Goal: Task Accomplishment & Management: Complete application form

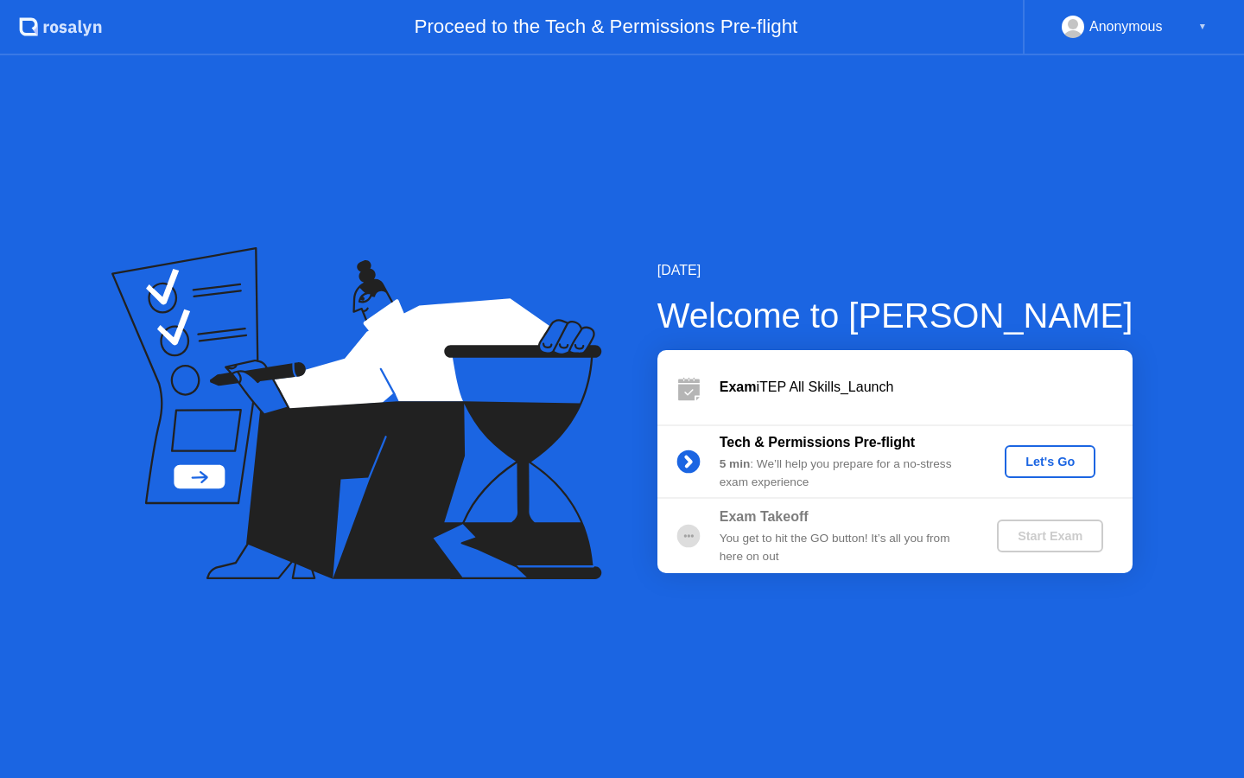
click at [1071, 455] on div "Let's Go" at bounding box center [1050, 461] width 77 height 14
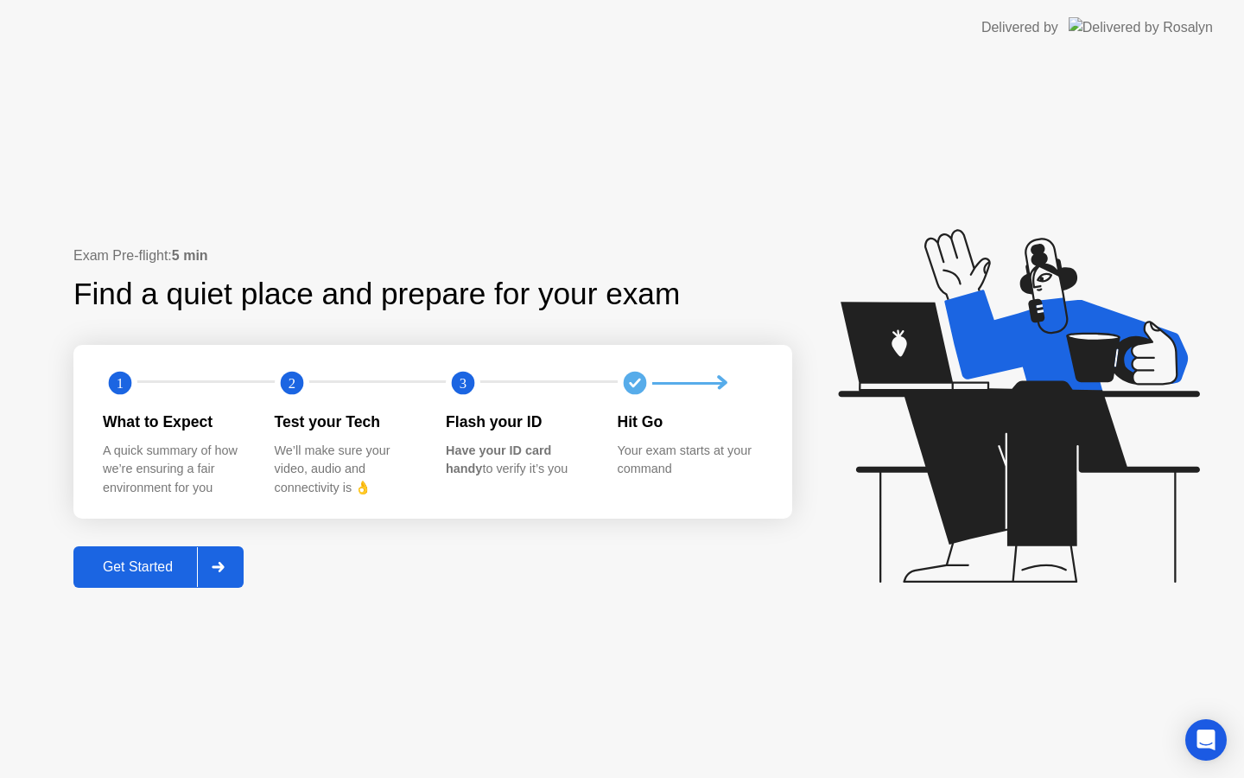
click at [209, 568] on div at bounding box center [217, 567] width 41 height 40
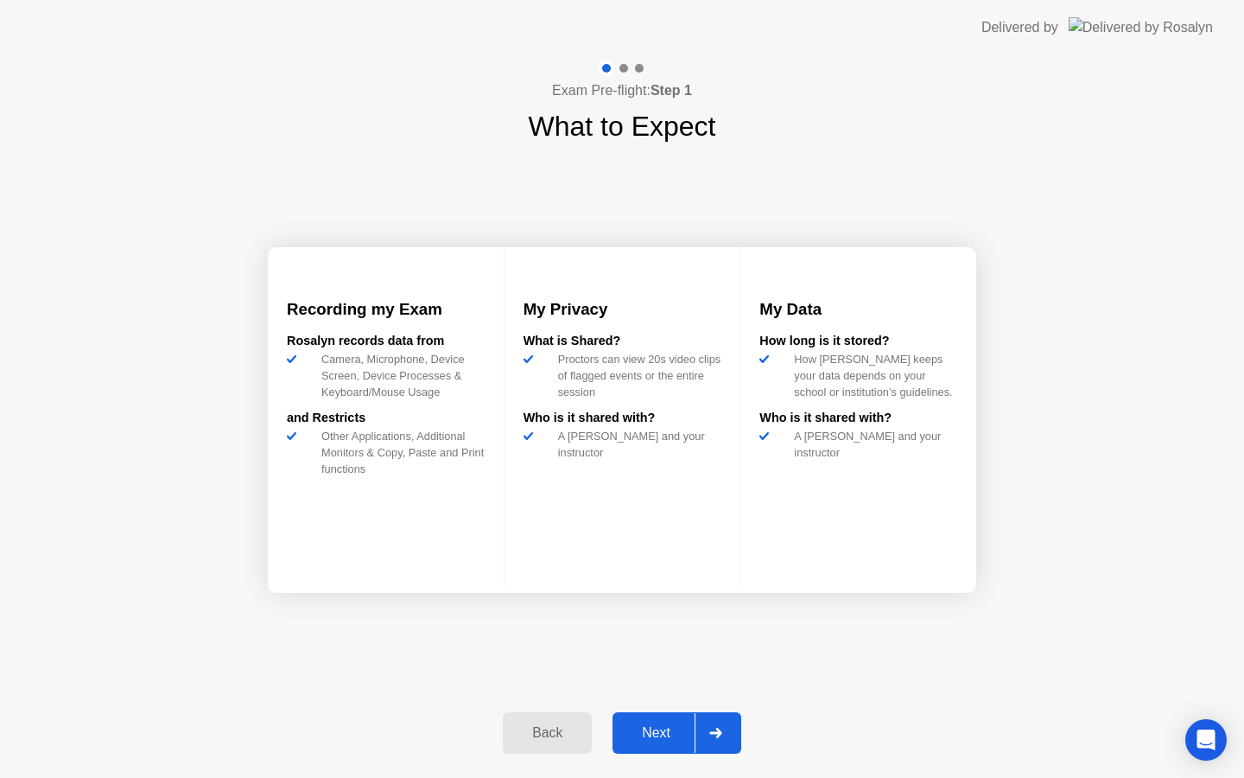
click at [638, 737] on div "Next" at bounding box center [656, 733] width 77 height 16
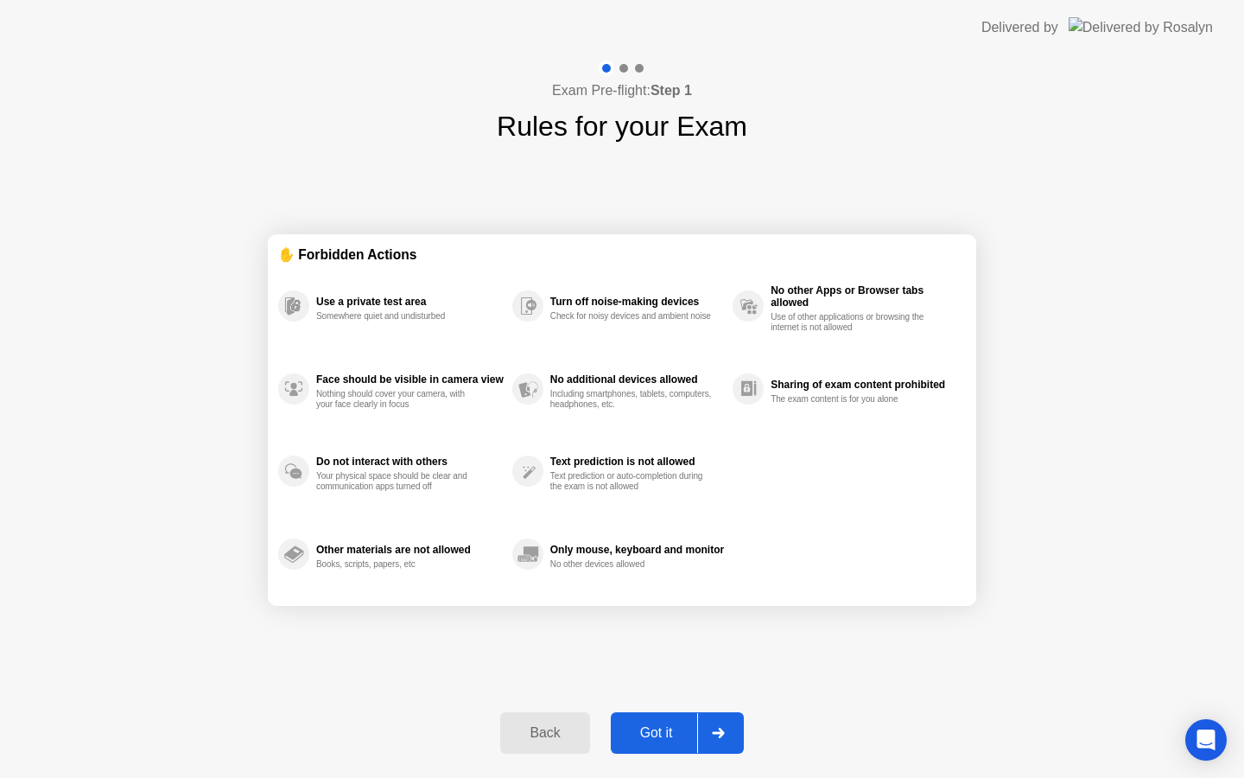
click at [650, 732] on div "Got it" at bounding box center [656, 733] width 81 height 16
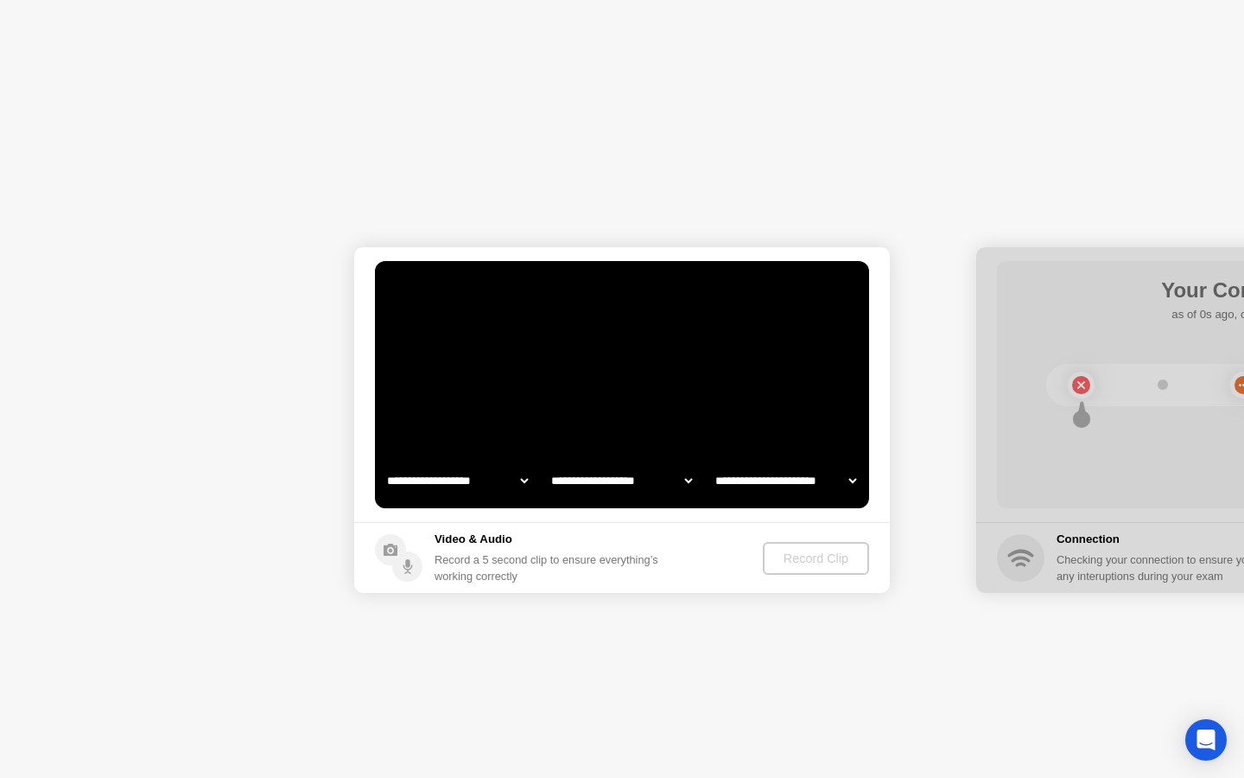
select select "**********"
select select "*******"
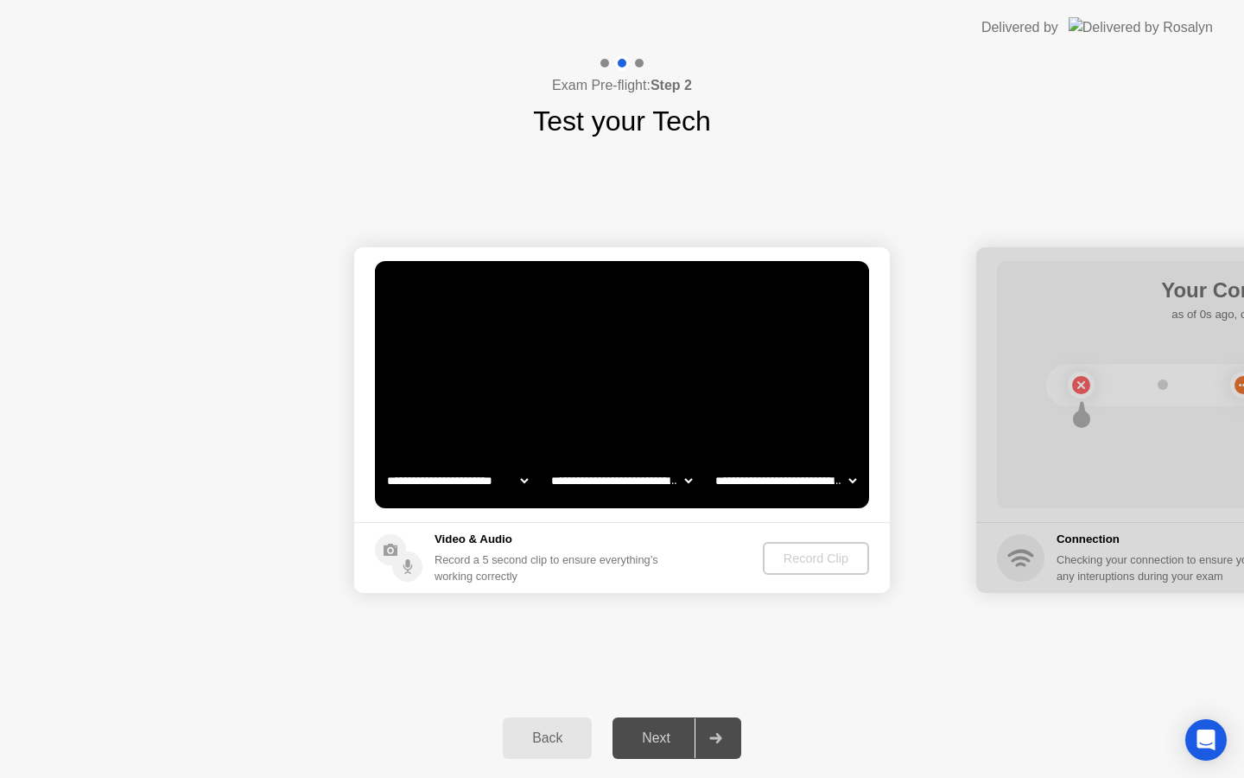
click at [526, 479] on select "**********" at bounding box center [458, 480] width 148 height 35
select select "**********"
click at [799, 555] on div "Record Clip" at bounding box center [817, 558] width 92 height 14
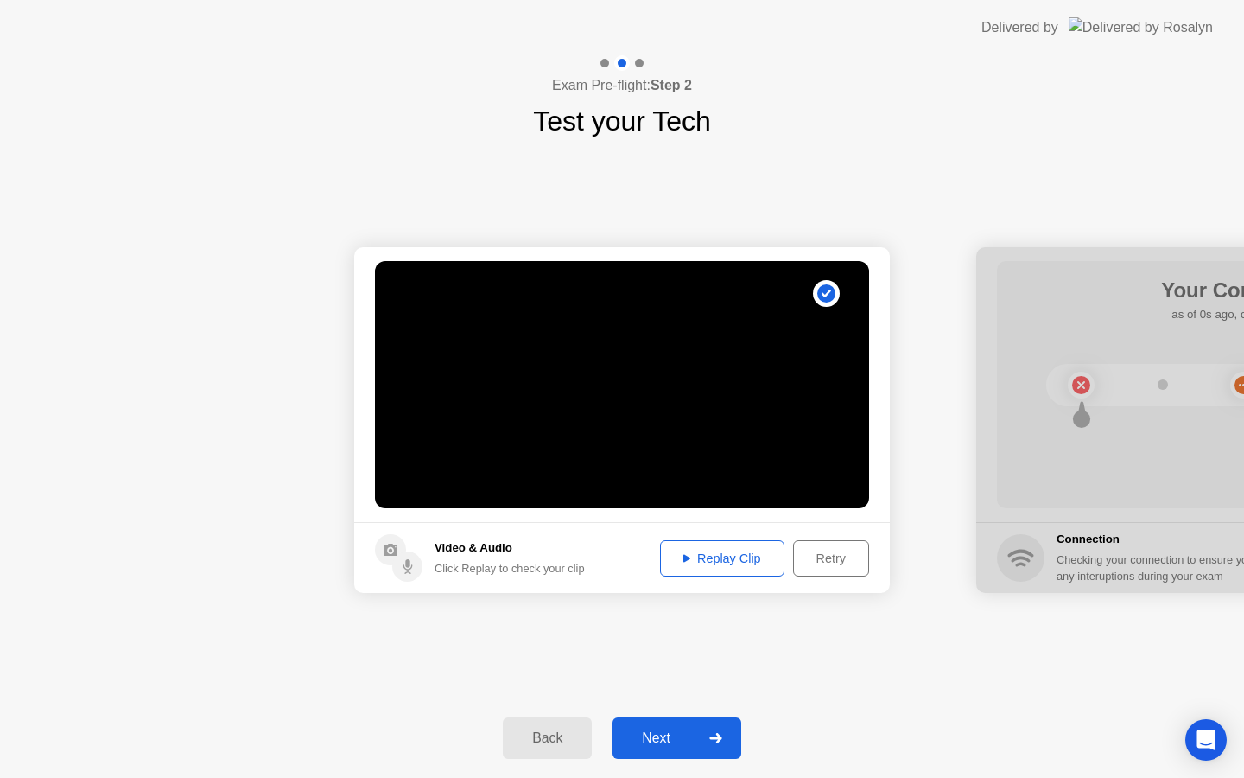
click at [733, 553] on div "Replay Clip" at bounding box center [722, 558] width 112 height 14
click at [652, 740] on div "Next" at bounding box center [656, 738] width 77 height 16
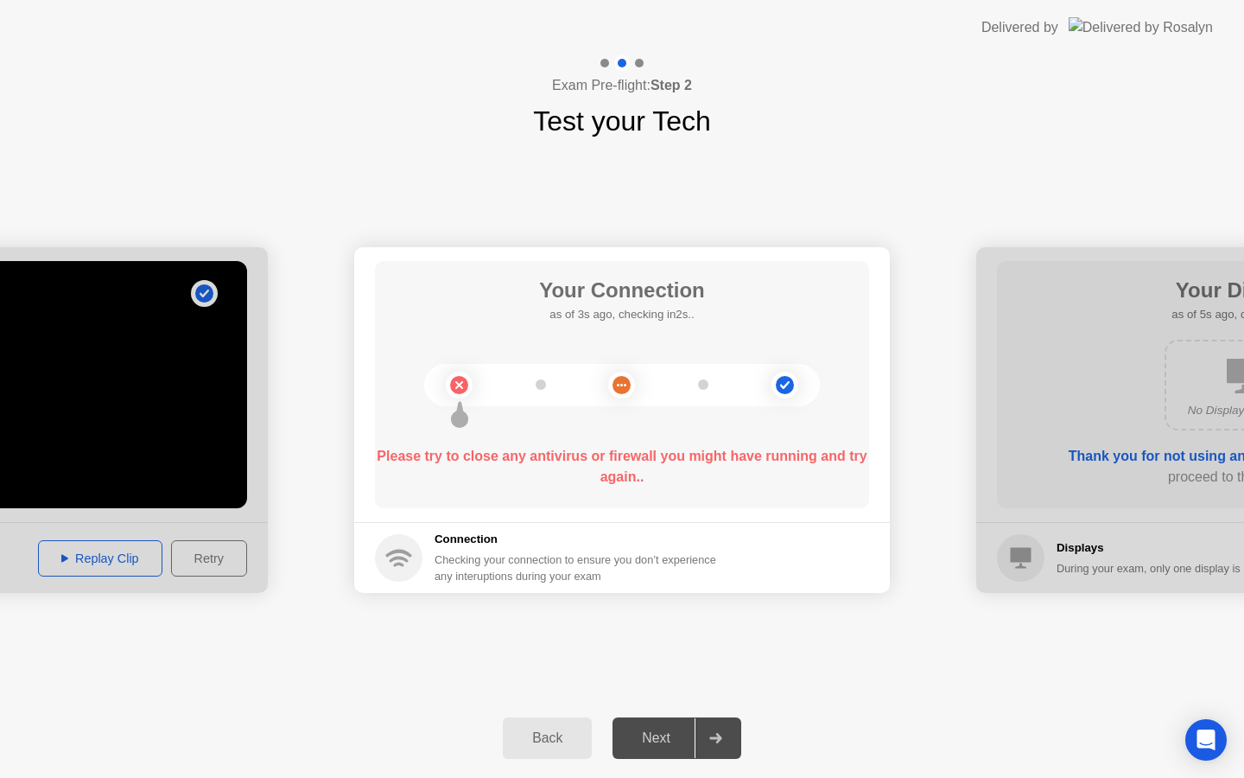
click at [600, 451] on b "Please try to close any antivirus or firewall you might have running and try ag…" at bounding box center [622, 465] width 490 height 35
click at [720, 466] on div "Please try to close any antivirus or firewall you might have running and try ag…" at bounding box center [622, 466] width 494 height 41
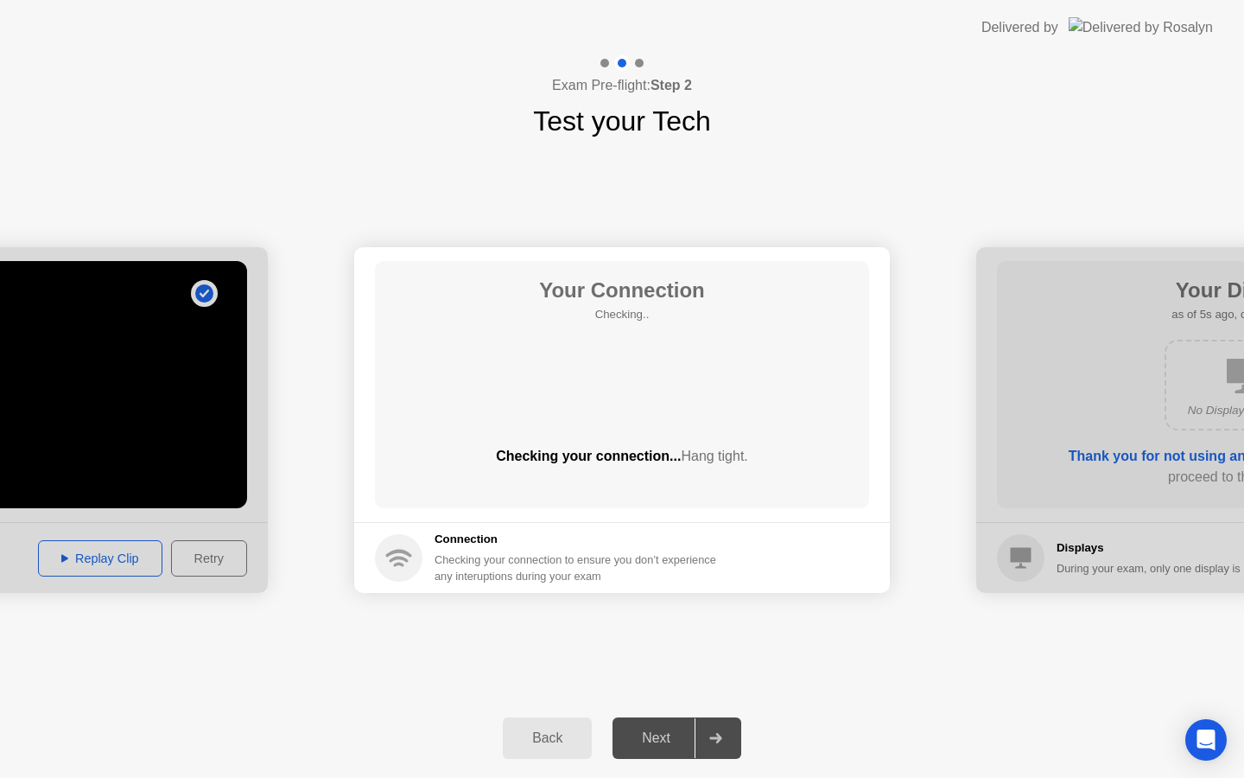
click at [559, 583] on div "Checking your connection to ensure you don’t experience any interuptions during…" at bounding box center [581, 567] width 292 height 33
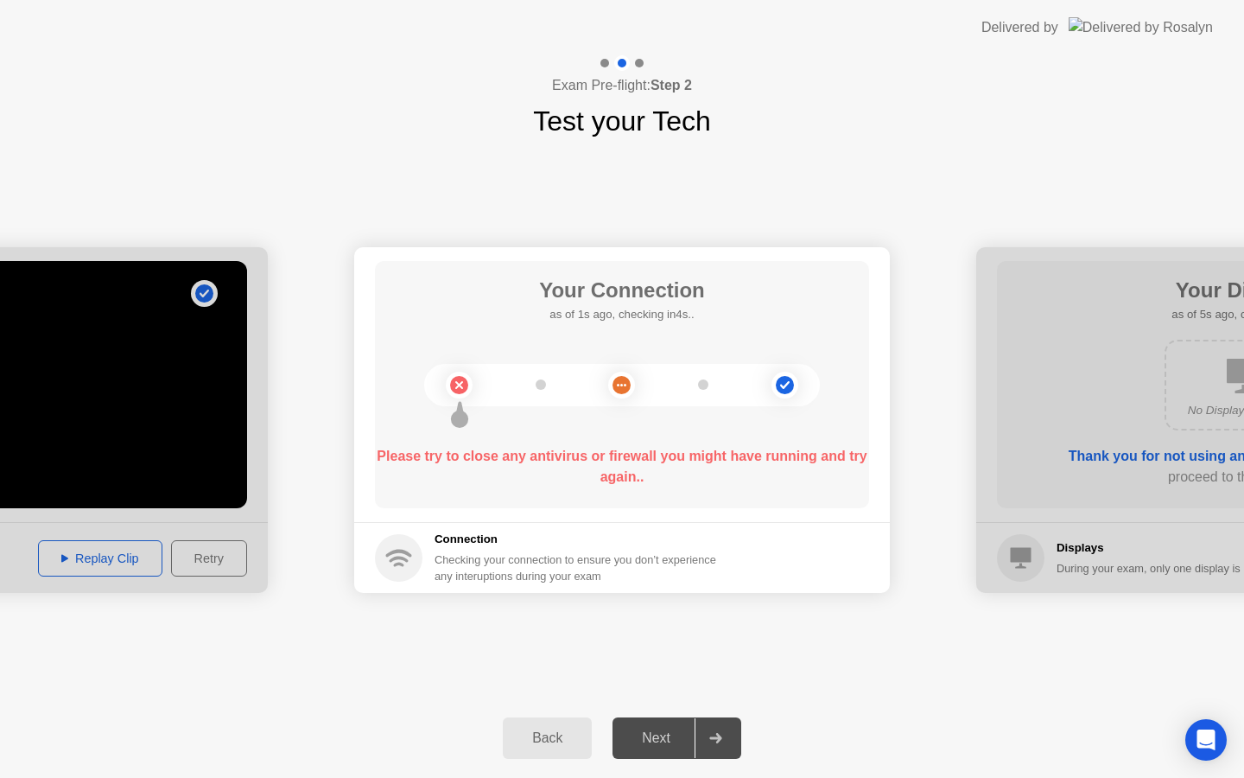
click at [617, 388] on circle at bounding box center [622, 385] width 18 height 18
click at [795, 384] on circle at bounding box center [785, 385] width 27 height 27
drag, startPoint x: 588, startPoint y: 468, endPoint x: 663, endPoint y: 487, distance: 76.7
click at [663, 487] on div "Please try to close any antivirus or firewall you might have running and try ag…" at bounding box center [622, 470] width 494 height 48
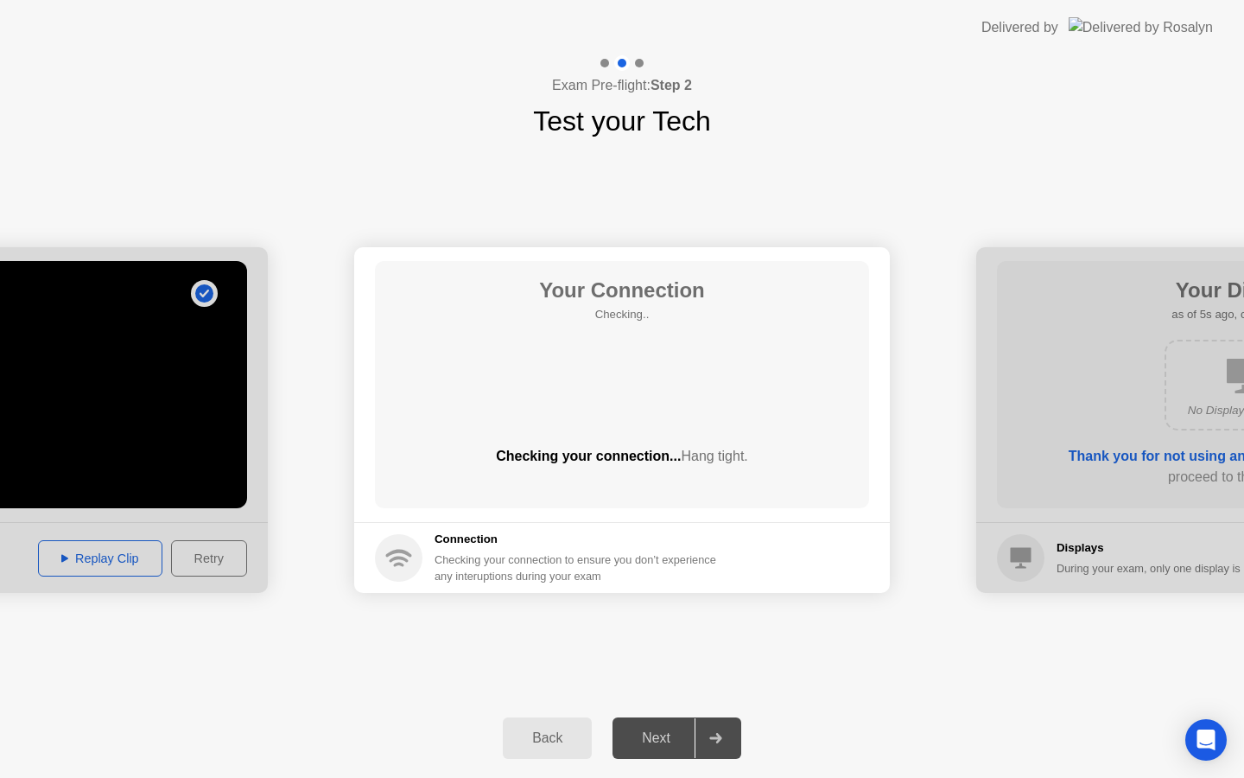
click at [621, 567] on div "Checking your connection to ensure you don’t experience any interuptions during…" at bounding box center [581, 567] width 292 height 33
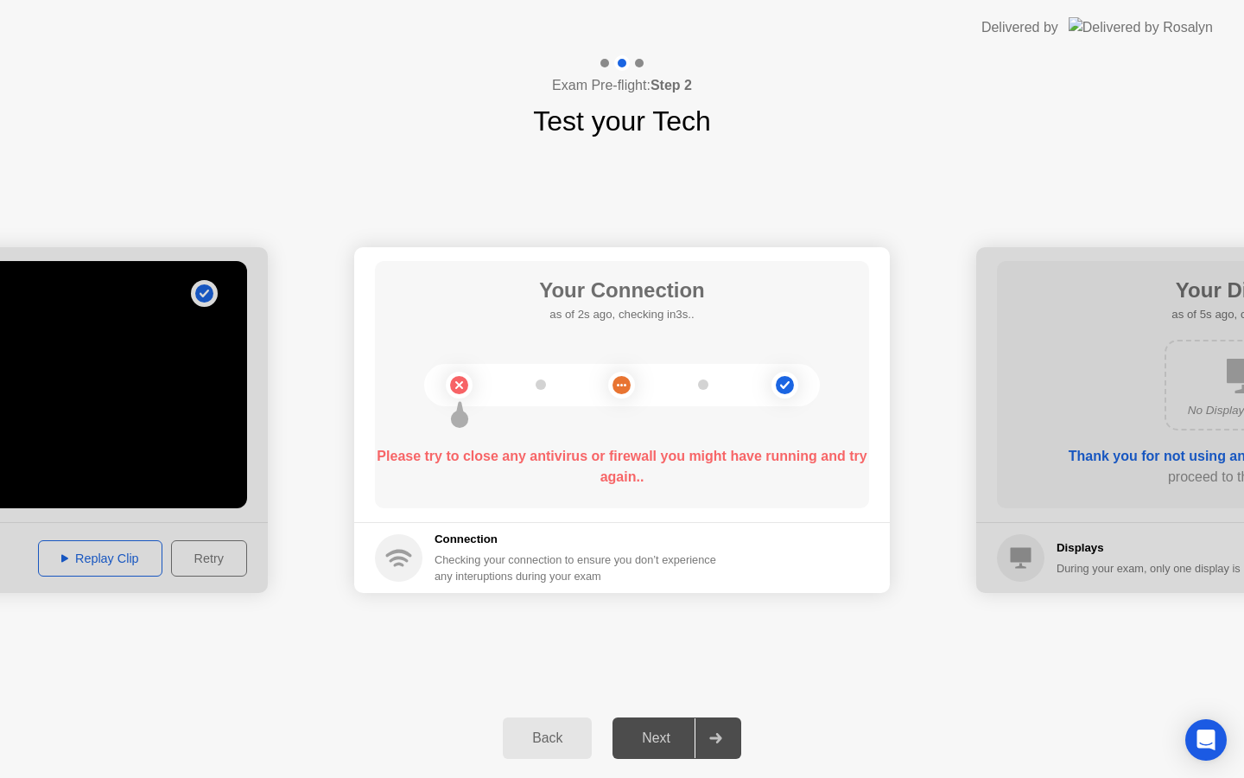
click at [748, 449] on b "Please try to close any antivirus or firewall you might have running and try ag…" at bounding box center [622, 465] width 490 height 35
click at [576, 469] on div "Please try to close any antivirus or firewall you might have running and try ag…" at bounding box center [622, 466] width 494 height 41
click at [540, 466] on div "Please try to close any antivirus or firewall you might have running and try ag…" at bounding box center [622, 466] width 494 height 41
click at [550, 453] on b "Please try to close any antivirus or firewall you might have running and try ag…" at bounding box center [622, 465] width 490 height 35
click at [614, 486] on div "Please try to close any antivirus or firewall you might have running and try ag…" at bounding box center [622, 466] width 494 height 41
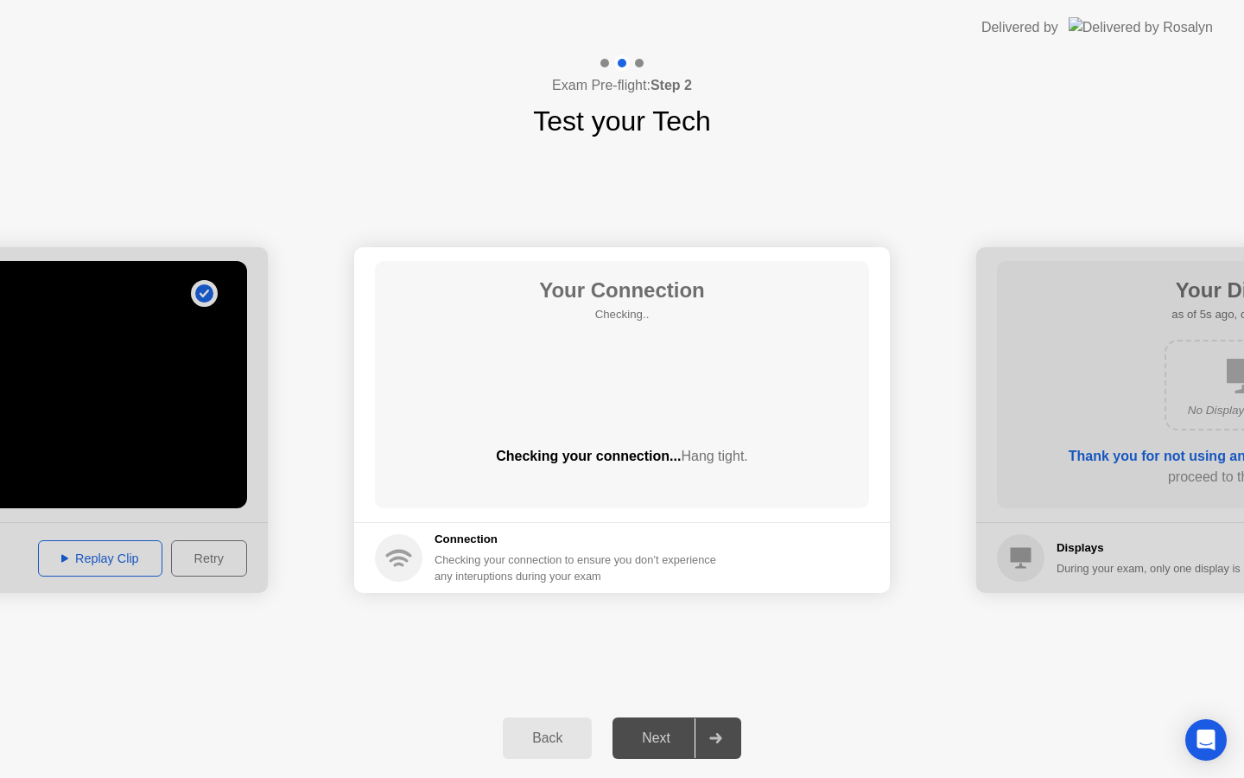
click at [547, 576] on div "Checking your connection to ensure you don’t experience any interuptions during…" at bounding box center [581, 567] width 292 height 33
click at [482, 547] on h5 "Connection" at bounding box center [581, 538] width 292 height 17
click at [454, 540] on h5 "Connection" at bounding box center [581, 538] width 292 height 17
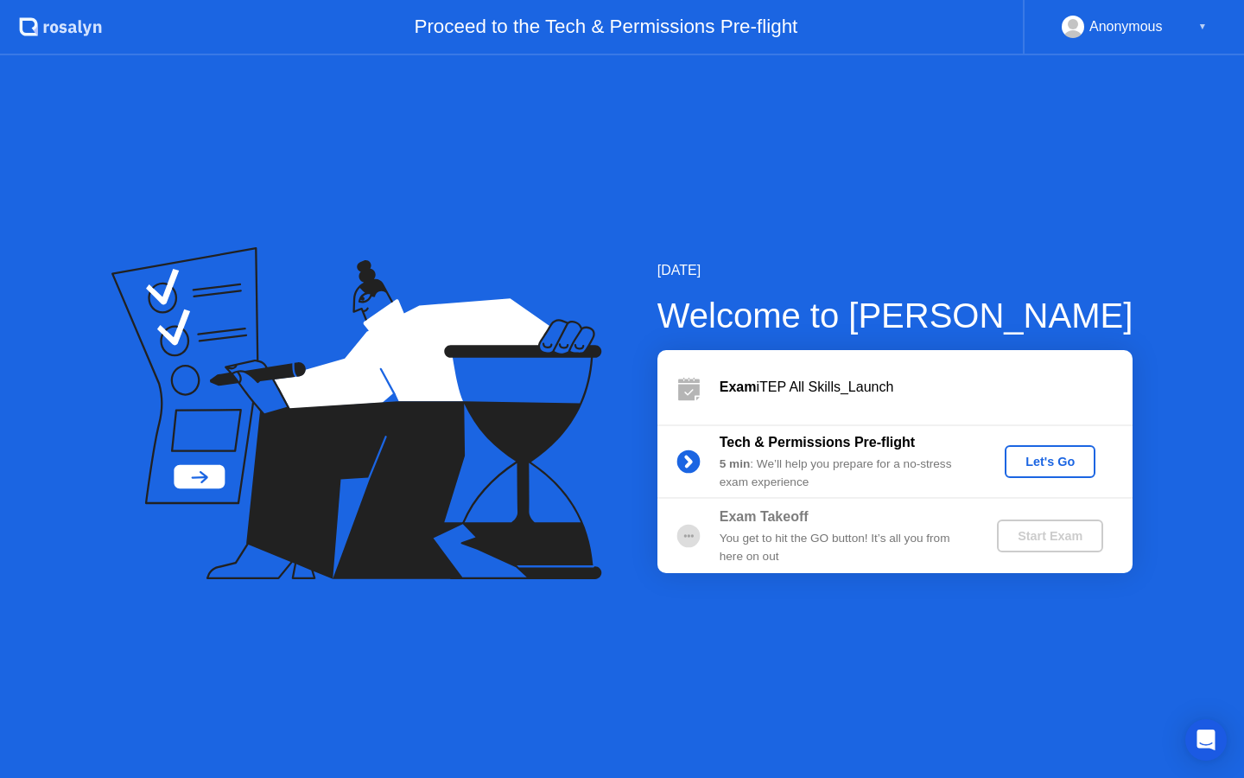
click at [1036, 448] on button "Let's Go" at bounding box center [1050, 461] width 91 height 33
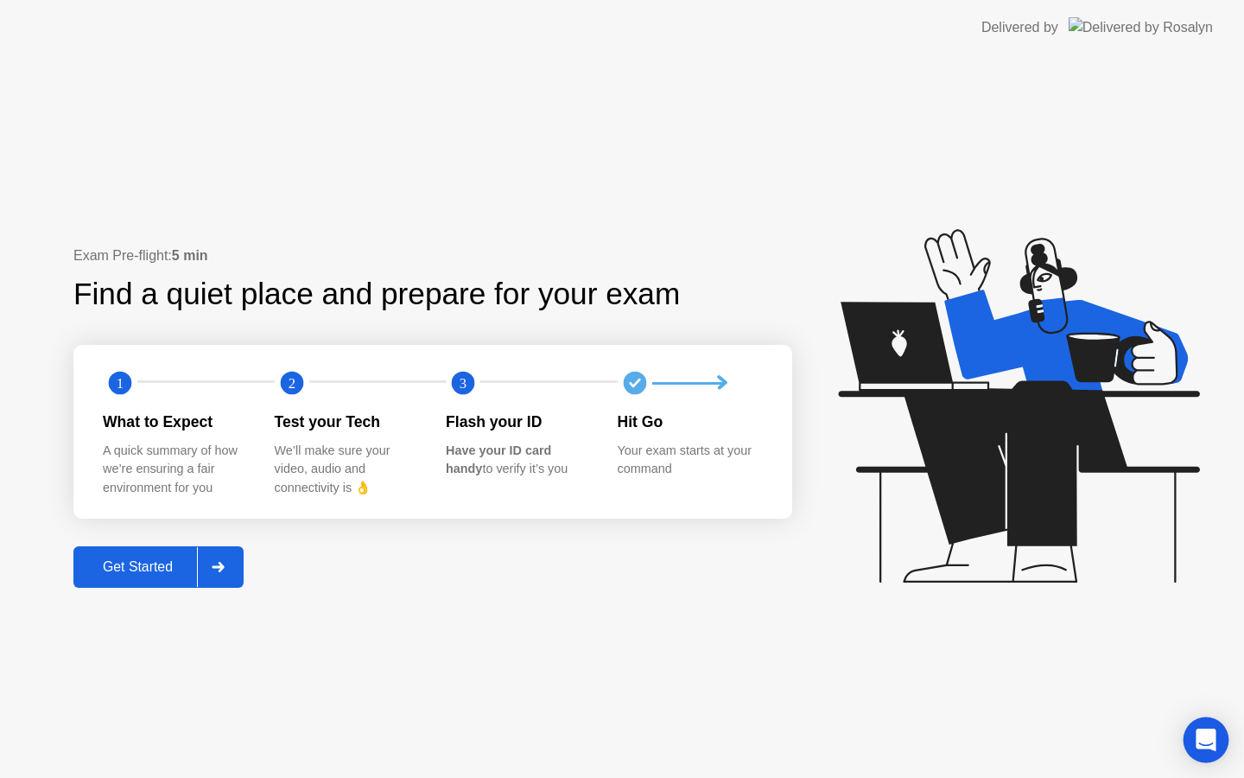
click at [1210, 729] on div "Open Intercom Messenger" at bounding box center [1207, 740] width 46 height 46
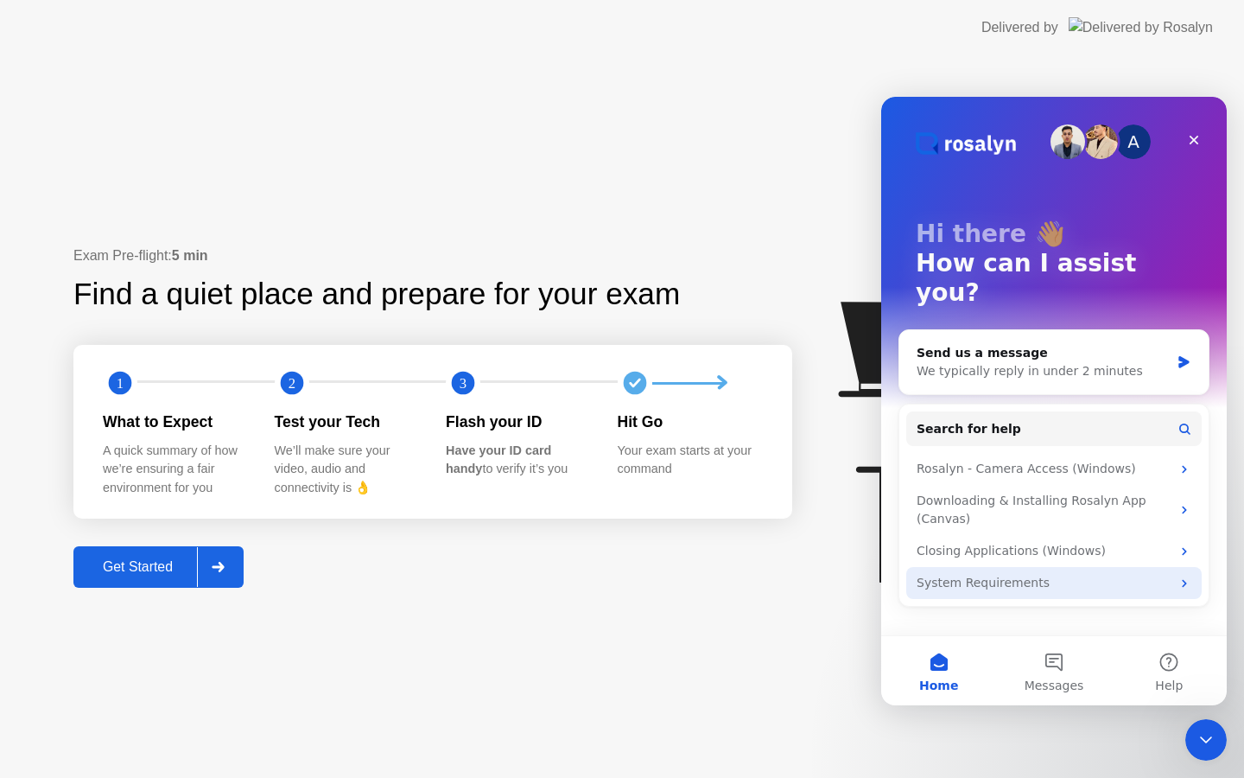
click at [982, 567] on div "System Requirements" at bounding box center [1053, 583] width 295 height 32
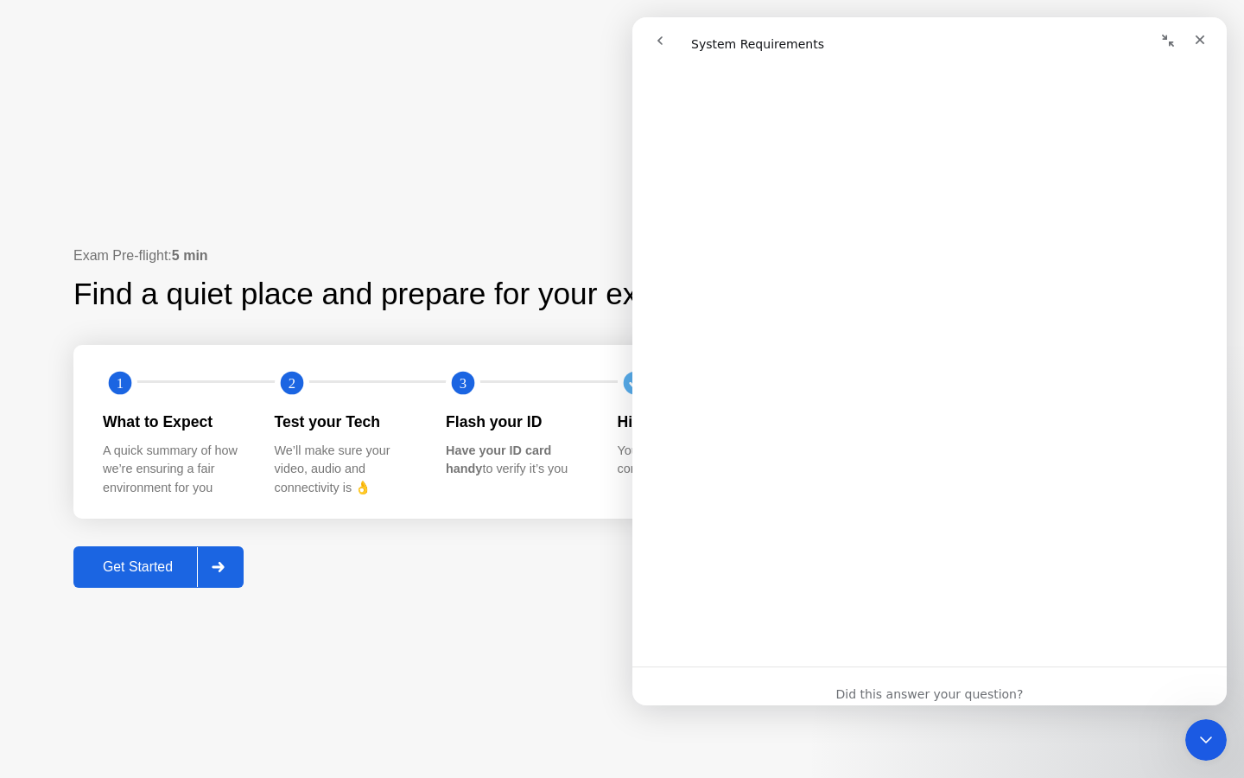
scroll to position [433, 0]
click at [1083, 753] on div "Exam Pre-flight: 5 min Find a quiet place and prepare for your exam 1 2 3 What …" at bounding box center [622, 416] width 1244 height 722
click at [1206, 42] on icon "Close" at bounding box center [1200, 40] width 14 height 14
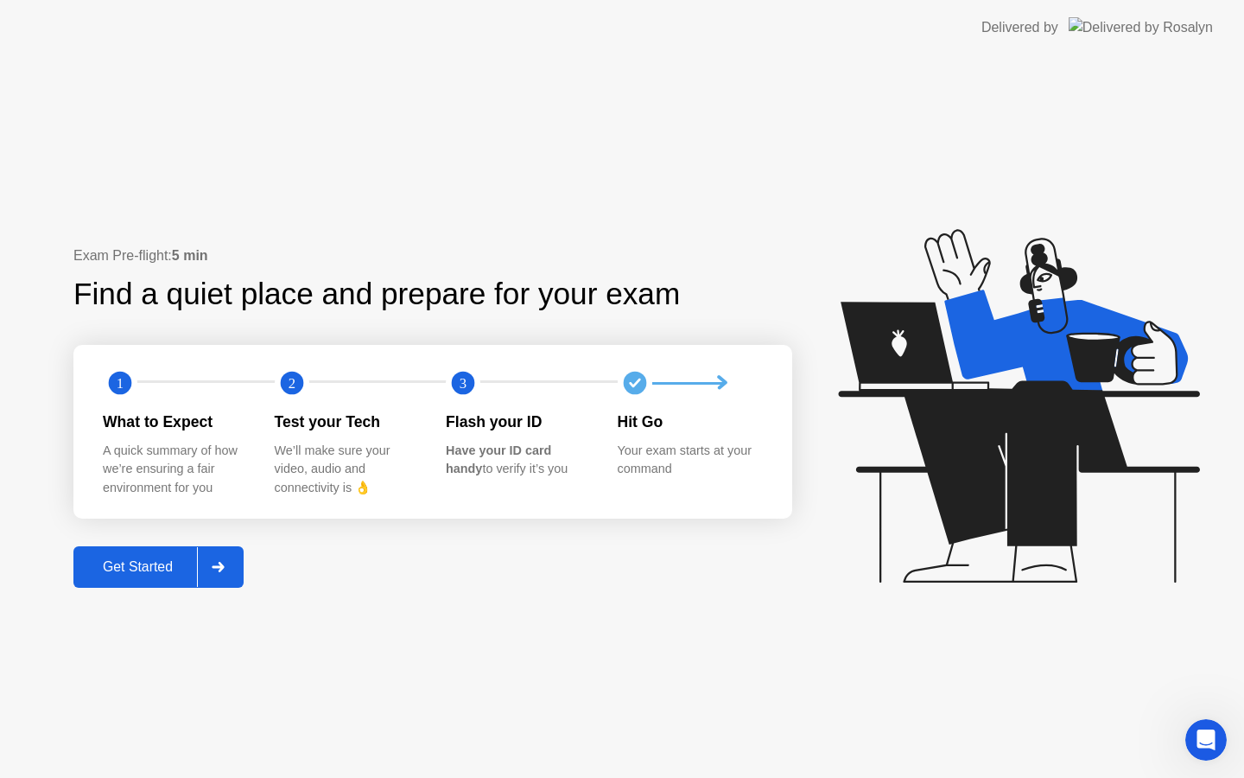
scroll to position [0, 0]
click at [137, 552] on button "Get Started" at bounding box center [158, 566] width 170 height 41
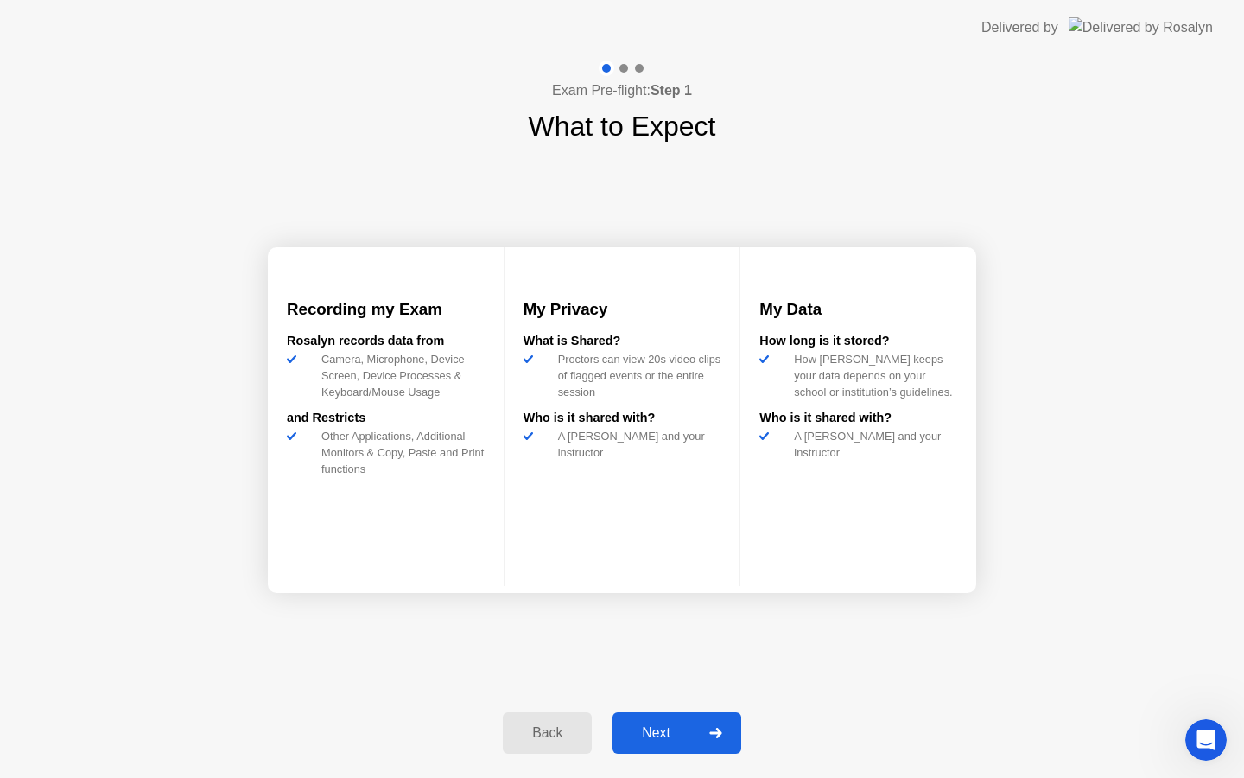
click at [677, 732] on div "Next" at bounding box center [656, 733] width 77 height 16
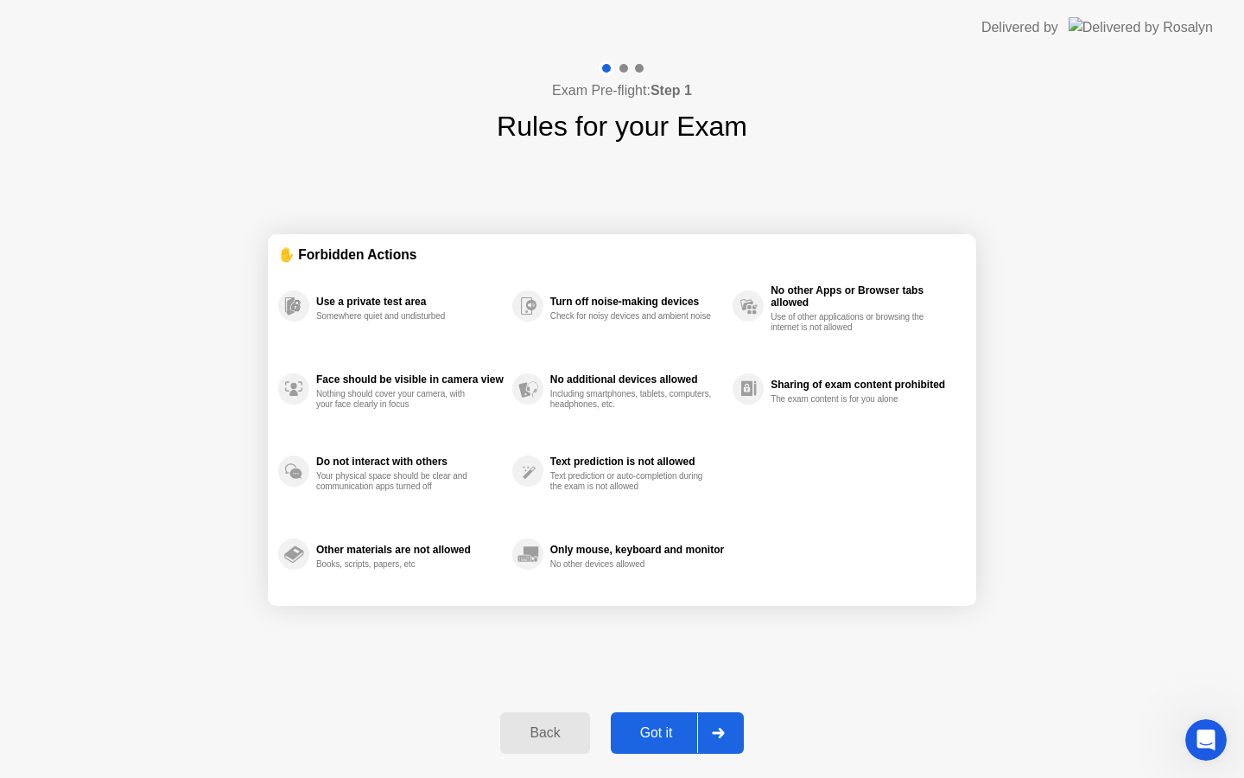
click at [677, 732] on div "Got it" at bounding box center [656, 733] width 81 height 16
select select "**********"
select select "*******"
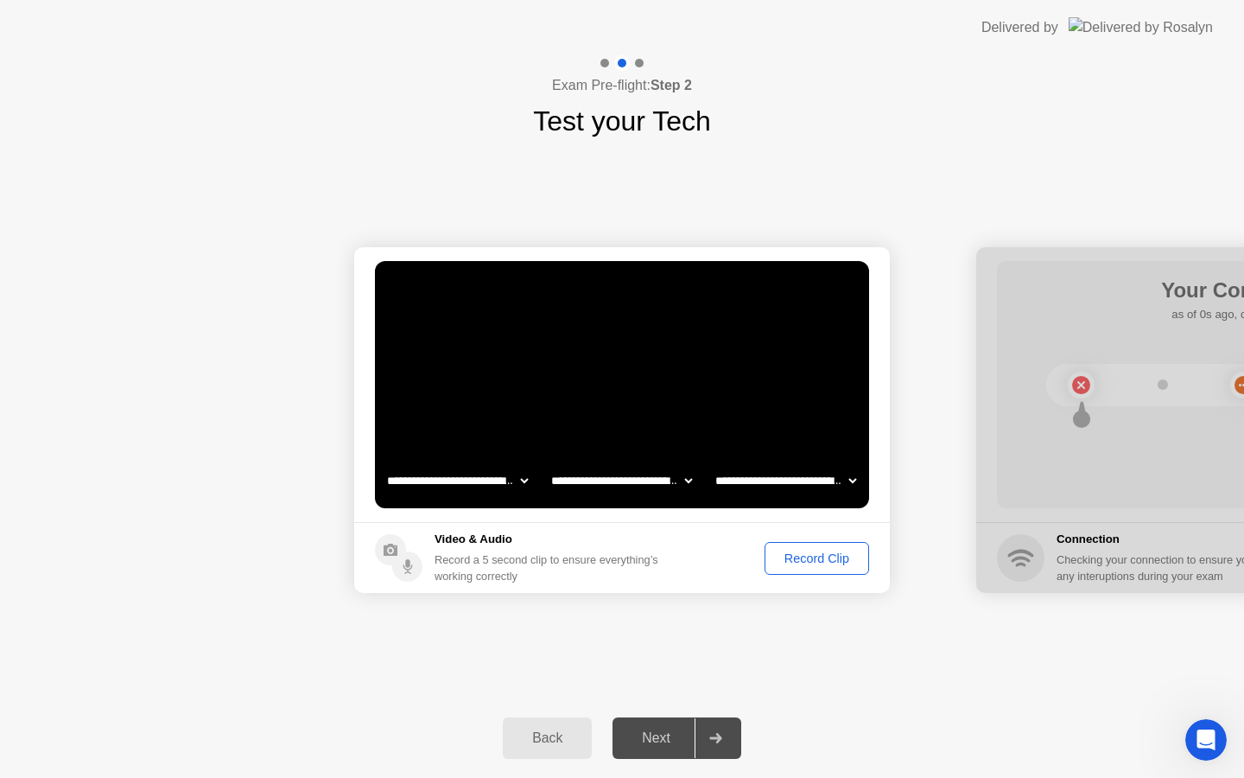
click at [816, 557] on div "Record Clip" at bounding box center [817, 558] width 92 height 14
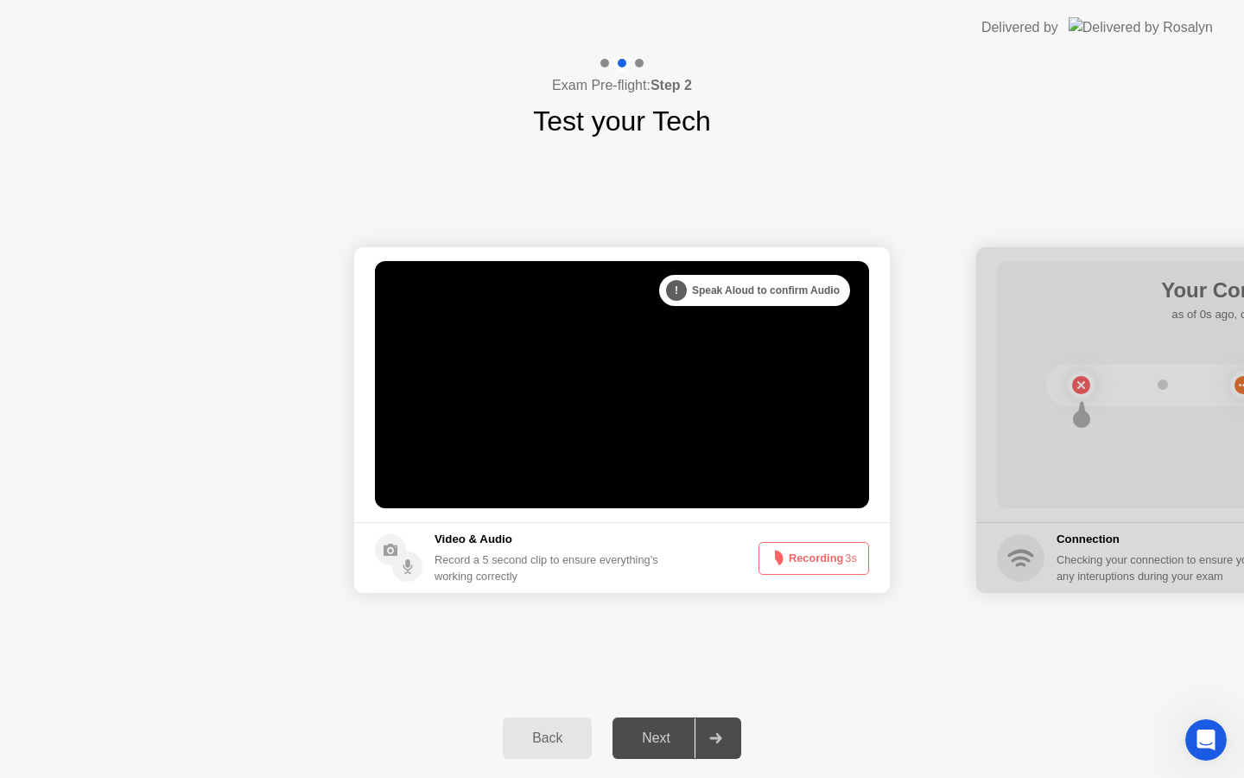
click at [816, 557] on button "Recording 3s" at bounding box center [814, 558] width 111 height 33
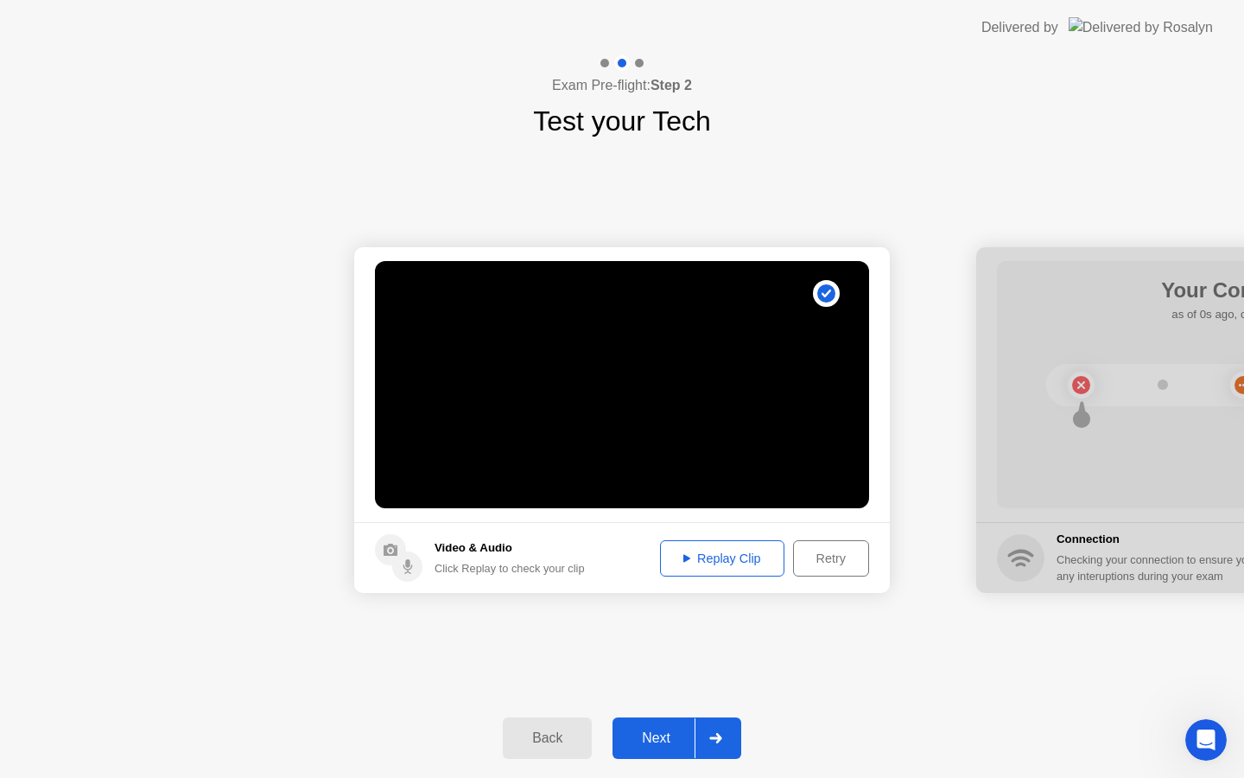
click at [653, 740] on div "Next" at bounding box center [656, 738] width 77 height 16
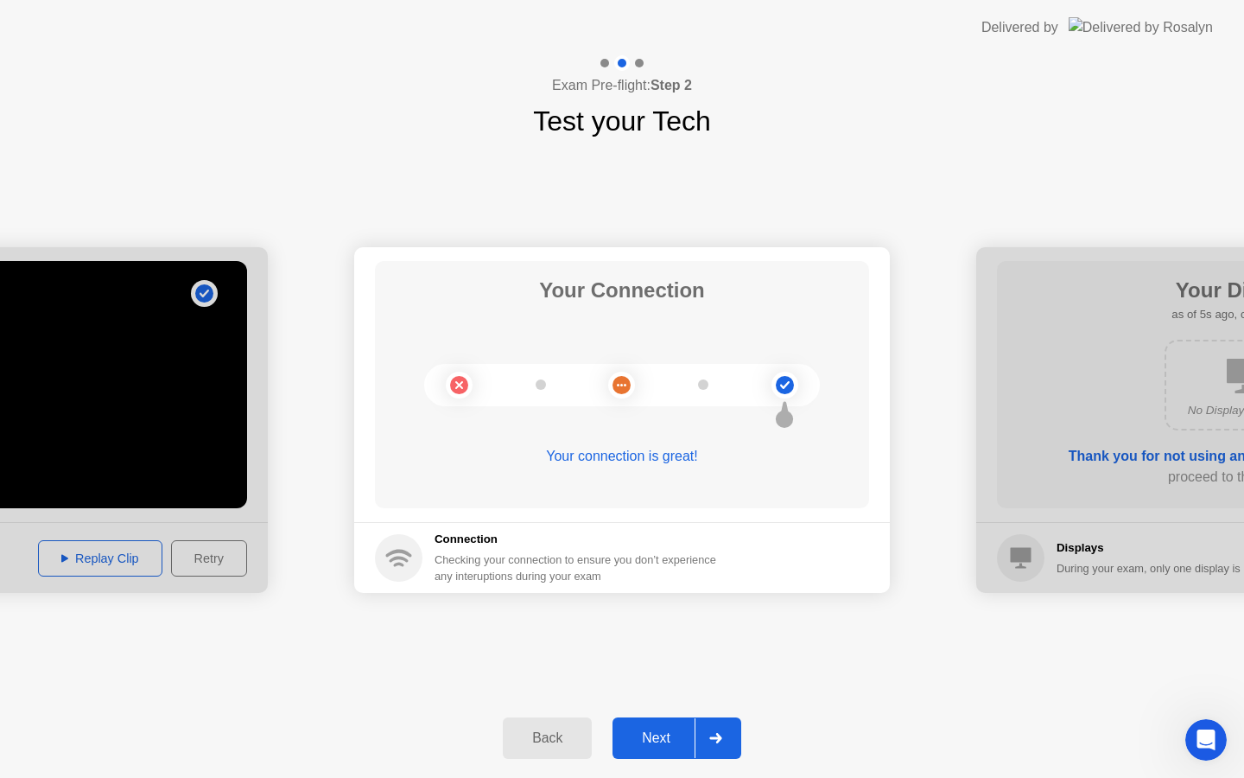
click at [644, 733] on div "Next" at bounding box center [656, 738] width 77 height 16
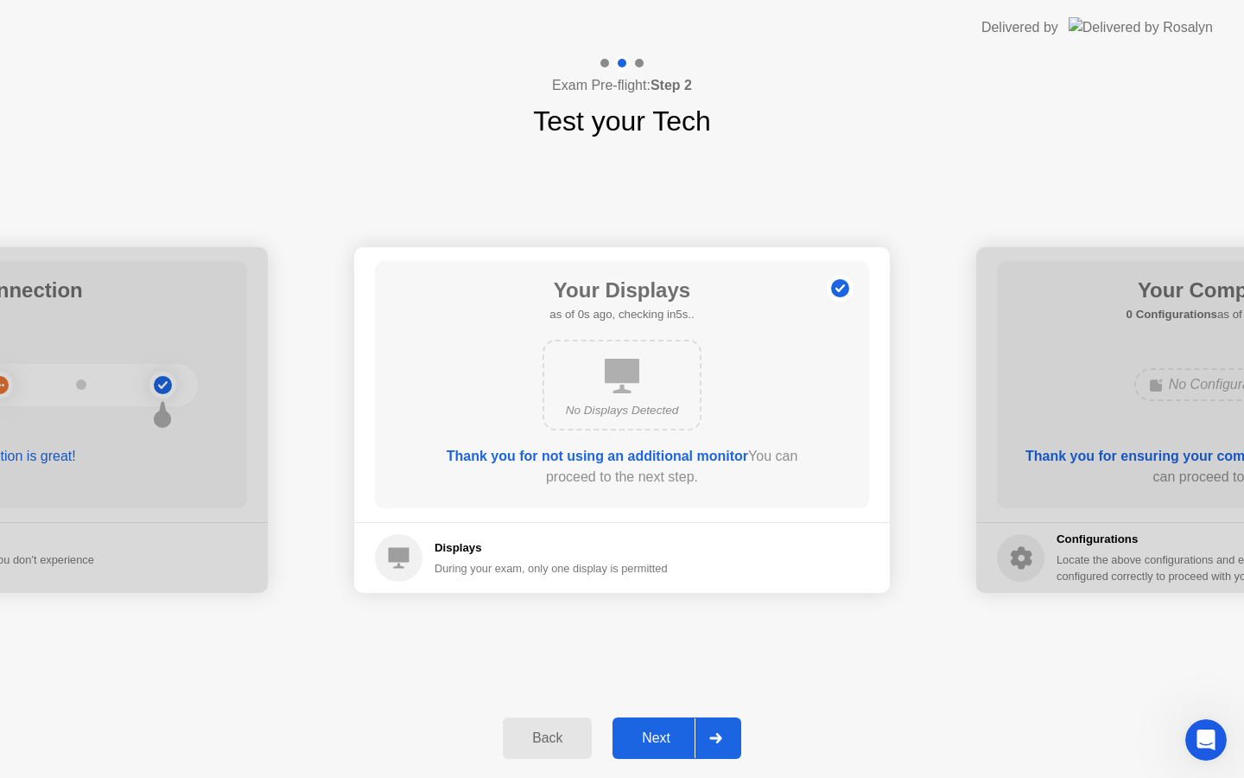
click at [644, 733] on div "Next" at bounding box center [656, 738] width 77 height 16
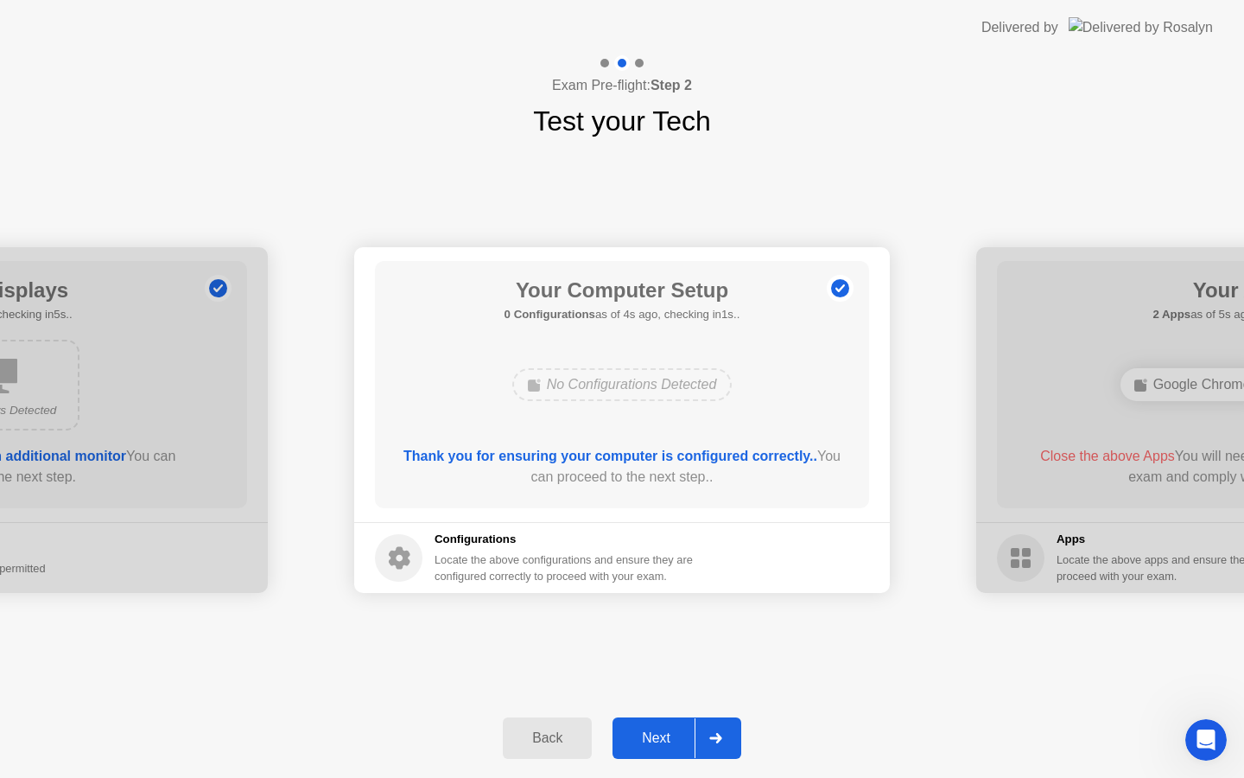
click at [644, 733] on div "Next" at bounding box center [656, 738] width 77 height 16
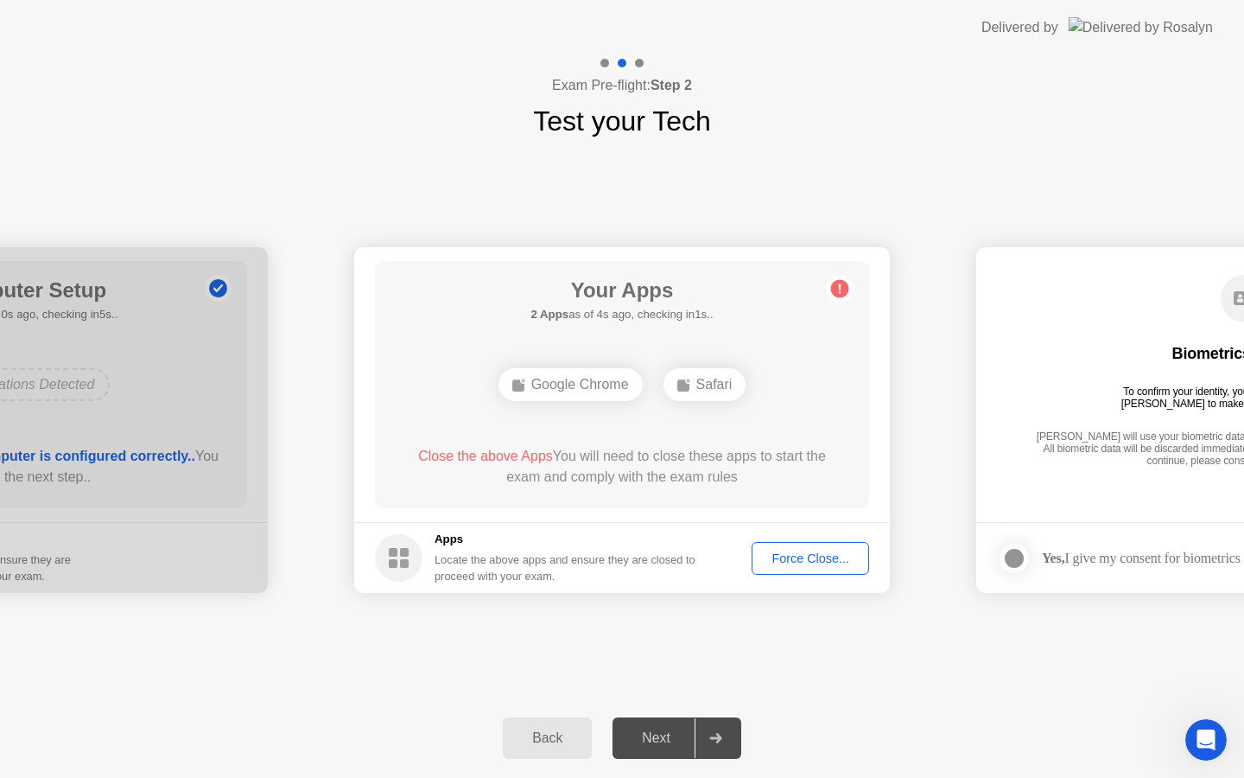
click at [791, 560] on div "Force Close..." at bounding box center [810, 558] width 105 height 14
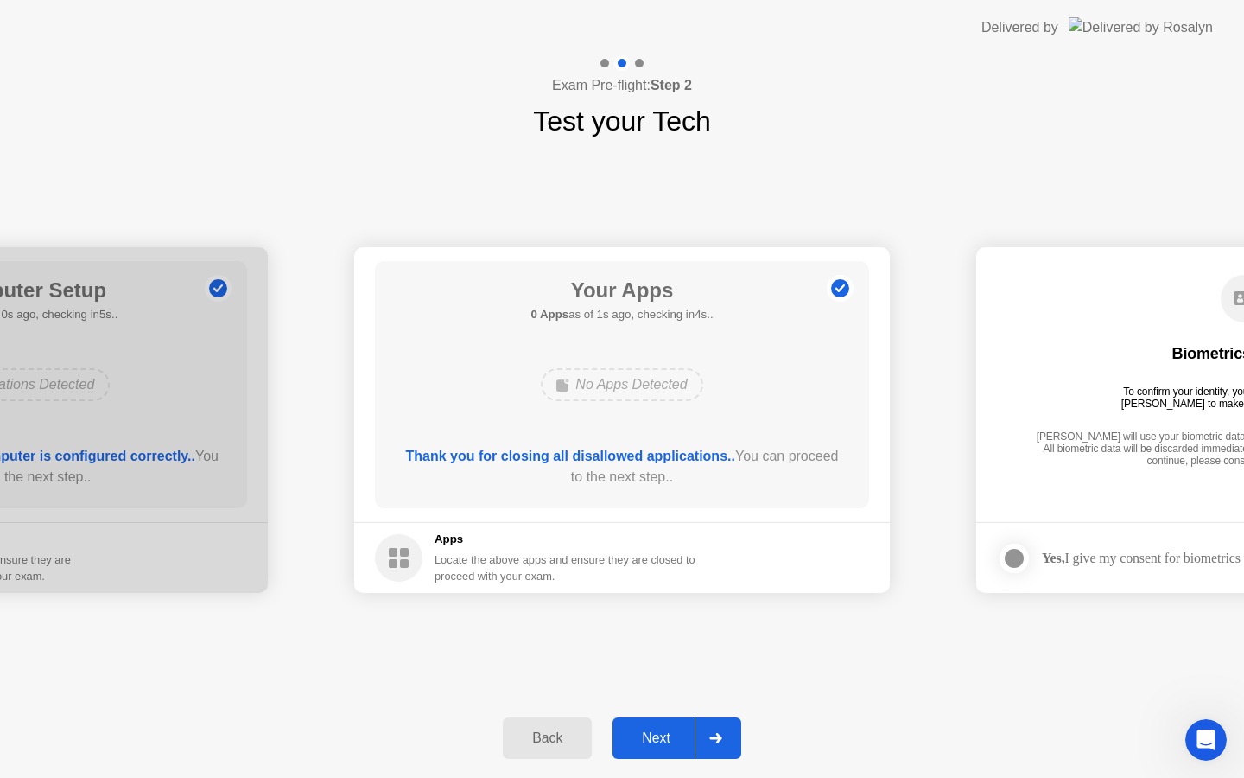
click at [655, 741] on div "Next" at bounding box center [656, 738] width 77 height 16
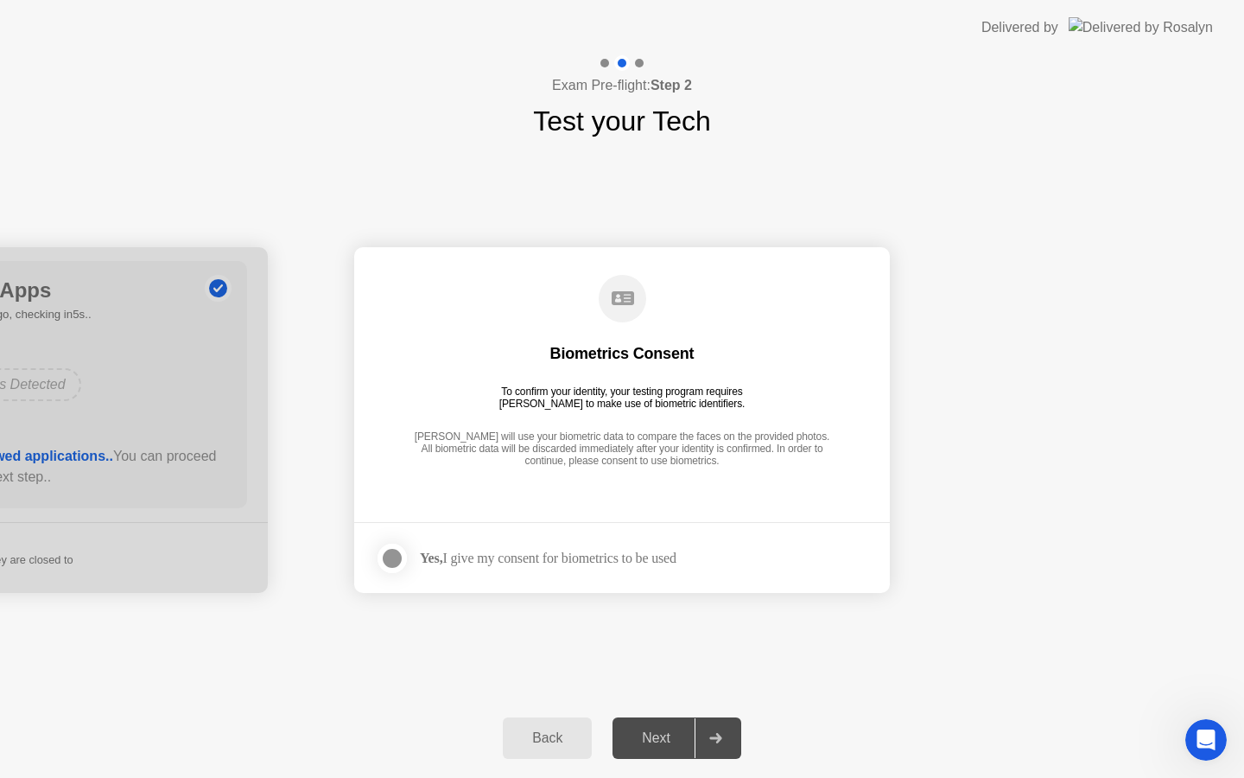
click at [655, 741] on div "Next" at bounding box center [656, 738] width 77 height 16
click at [569, 547] on div "Yes, I give my consent for biometrics to be used" at bounding box center [526, 558] width 302 height 35
click at [569, 575] on div "Yes, I give my consent for biometrics to be used" at bounding box center [526, 558] width 302 height 35
click at [556, 557] on div "Yes, I give my consent for biometrics to be used" at bounding box center [548, 558] width 257 height 16
click at [624, 454] on div "[PERSON_NAME] will use your biometric data to compare the faces on the provided…" at bounding box center [622, 449] width 425 height 39
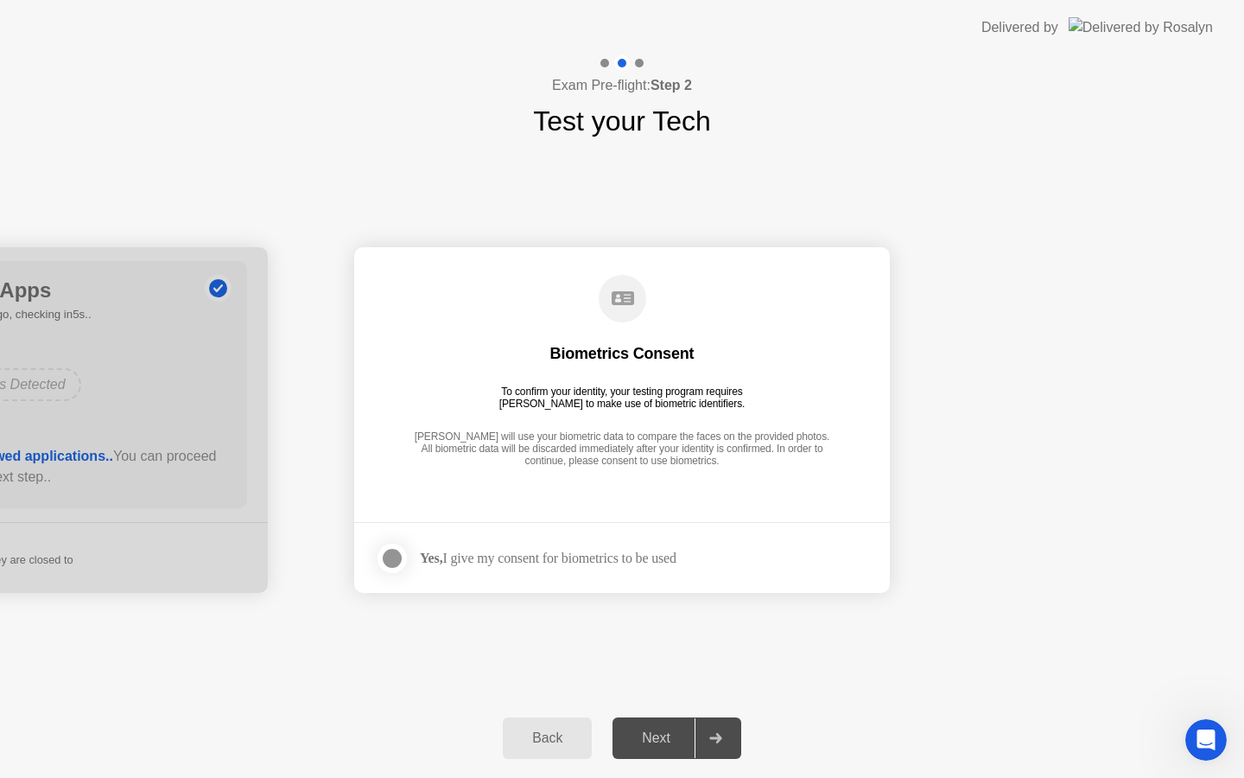
click at [625, 318] on circle at bounding box center [623, 299] width 48 height 48
click at [623, 289] on circle at bounding box center [623, 299] width 48 height 48
click at [659, 555] on div "Yes, I give my consent for biometrics to be used" at bounding box center [548, 558] width 257 height 16
click at [729, 447] on div "[PERSON_NAME] will use your biometric data to compare the faces on the provided…" at bounding box center [622, 449] width 425 height 39
click at [624, 462] on div "[PERSON_NAME] will use your biometric data to compare the faces on the provided…" at bounding box center [622, 449] width 425 height 39
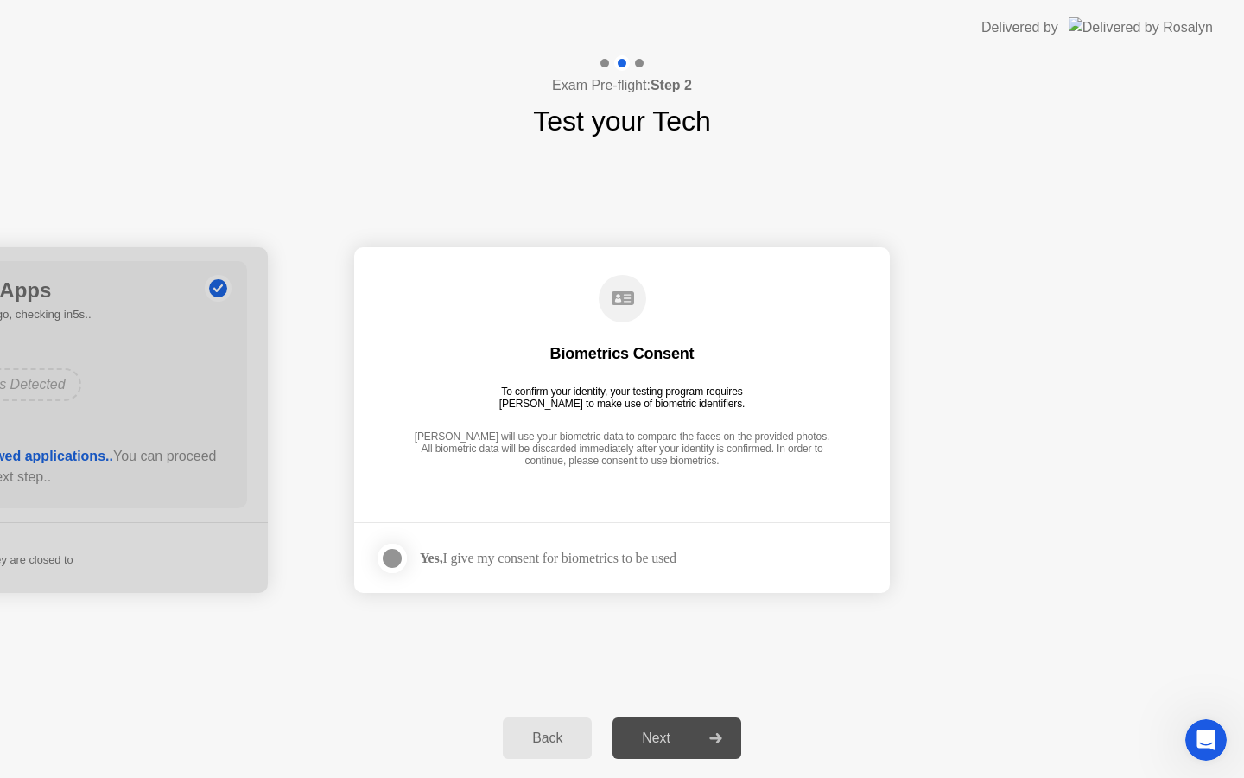
click at [729, 734] on div at bounding box center [715, 738] width 41 height 40
click at [397, 567] on div at bounding box center [392, 558] width 21 height 21
click at [664, 740] on div "Next" at bounding box center [656, 738] width 77 height 16
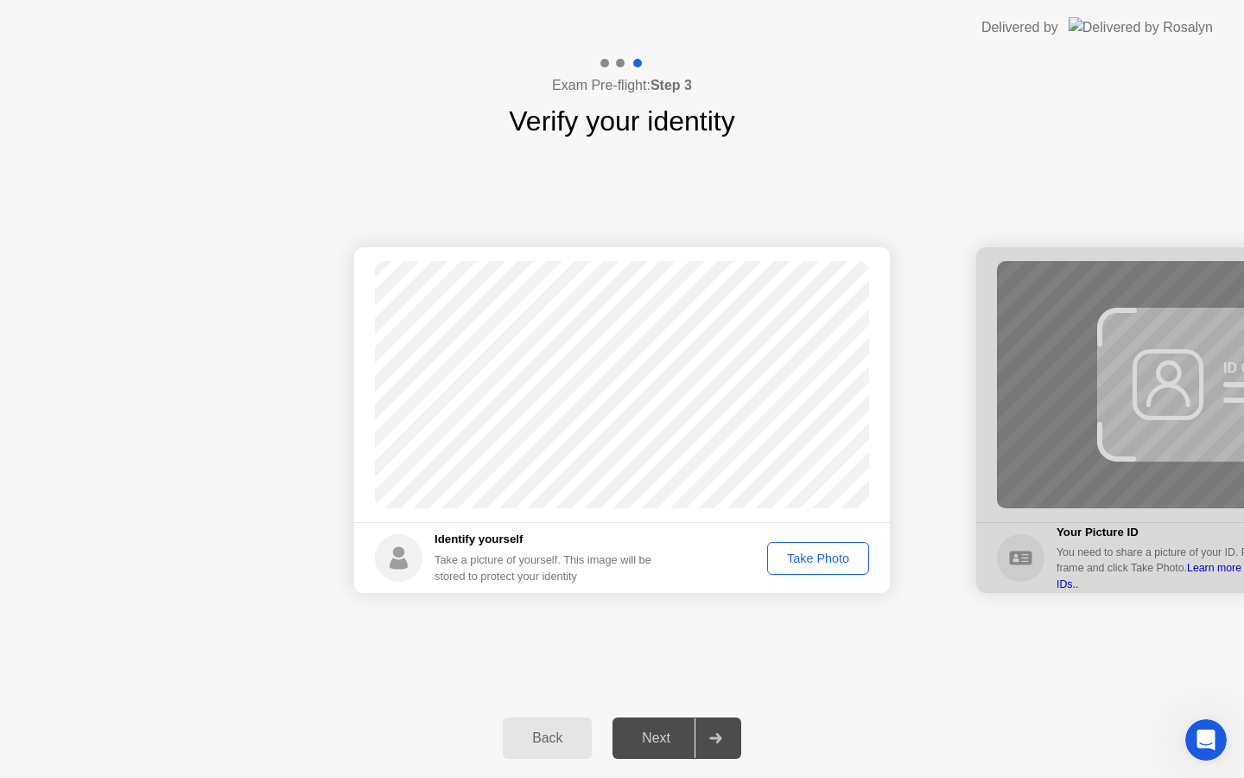
click at [799, 556] on div "Take Photo" at bounding box center [818, 558] width 90 height 14
click at [648, 742] on div "Next" at bounding box center [656, 738] width 77 height 16
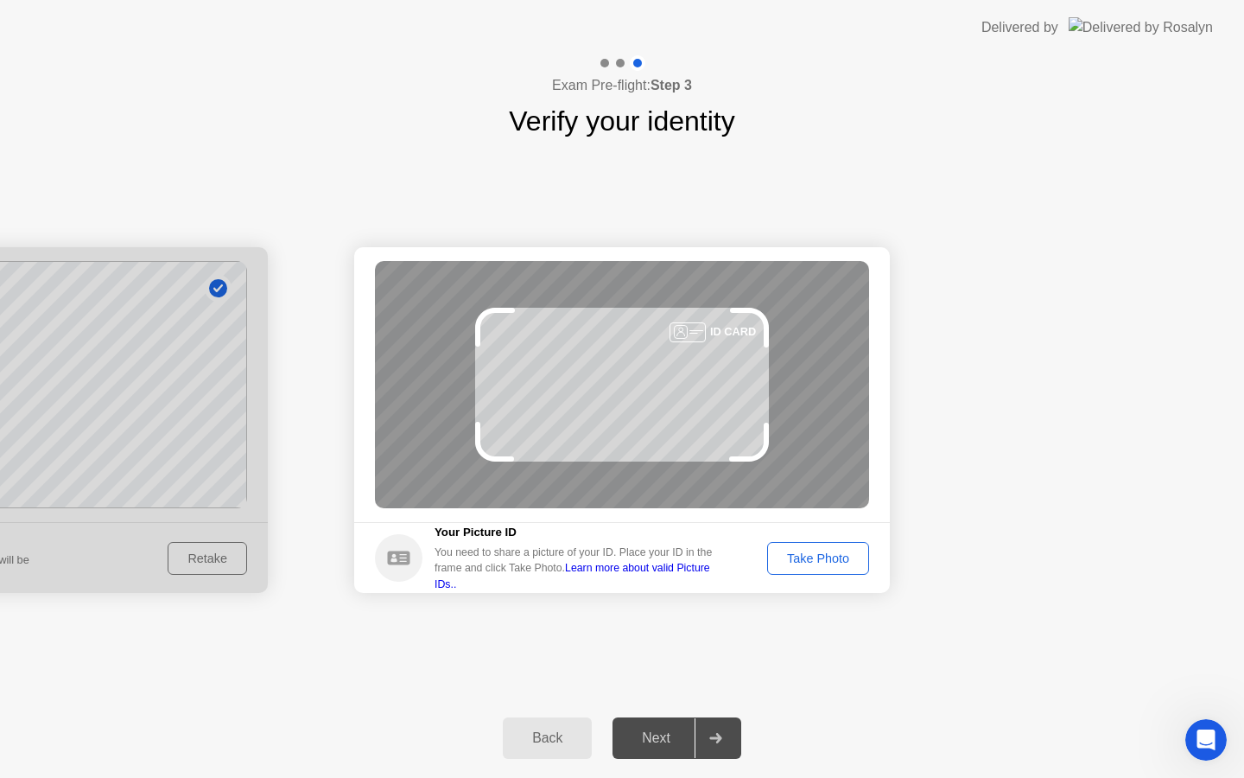
click at [819, 562] on div "Take Photo" at bounding box center [818, 558] width 90 height 14
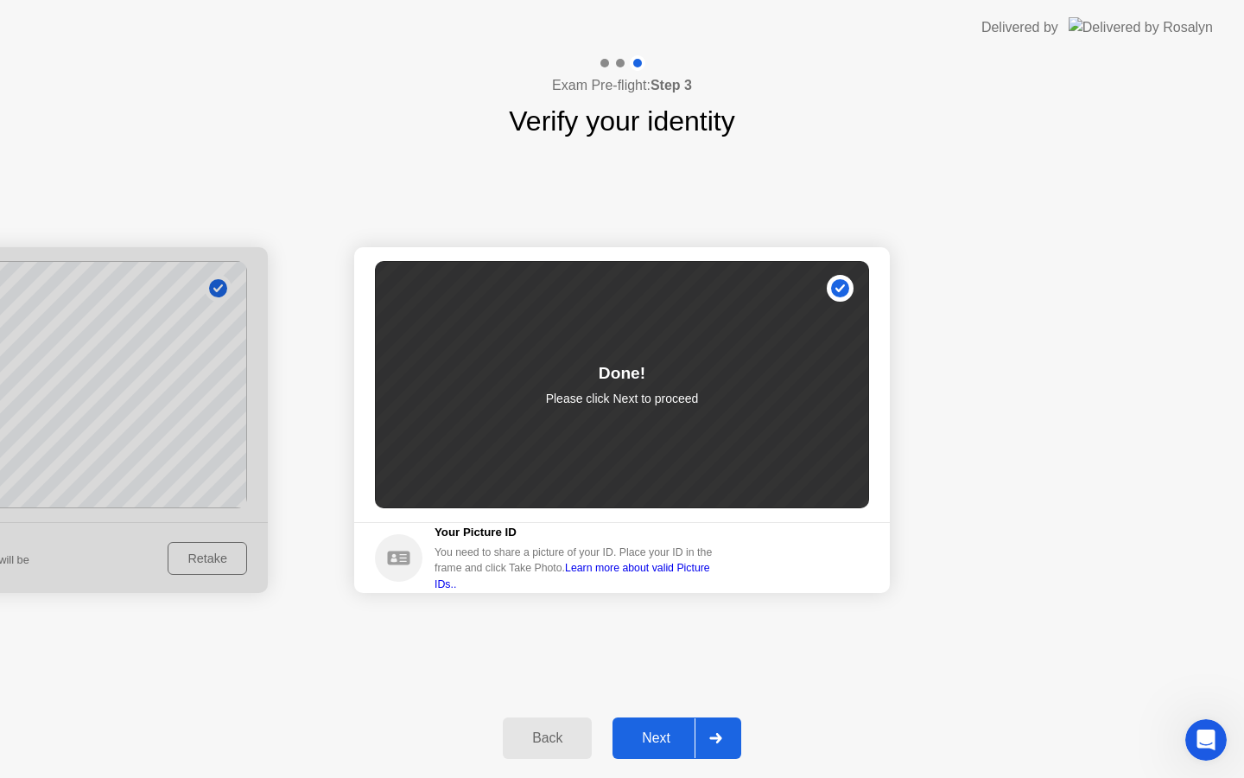
click at [658, 736] on div "Next" at bounding box center [656, 738] width 77 height 16
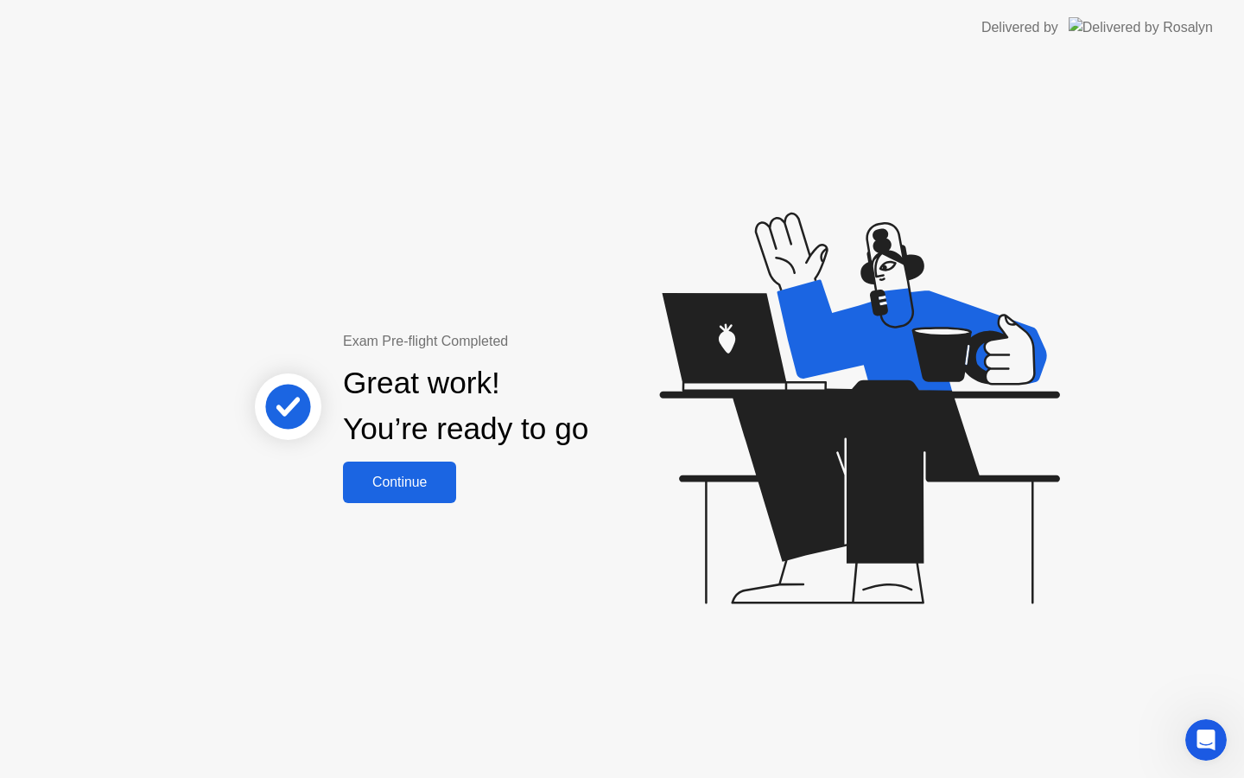
click at [404, 477] on div "Continue" at bounding box center [399, 482] width 103 height 16
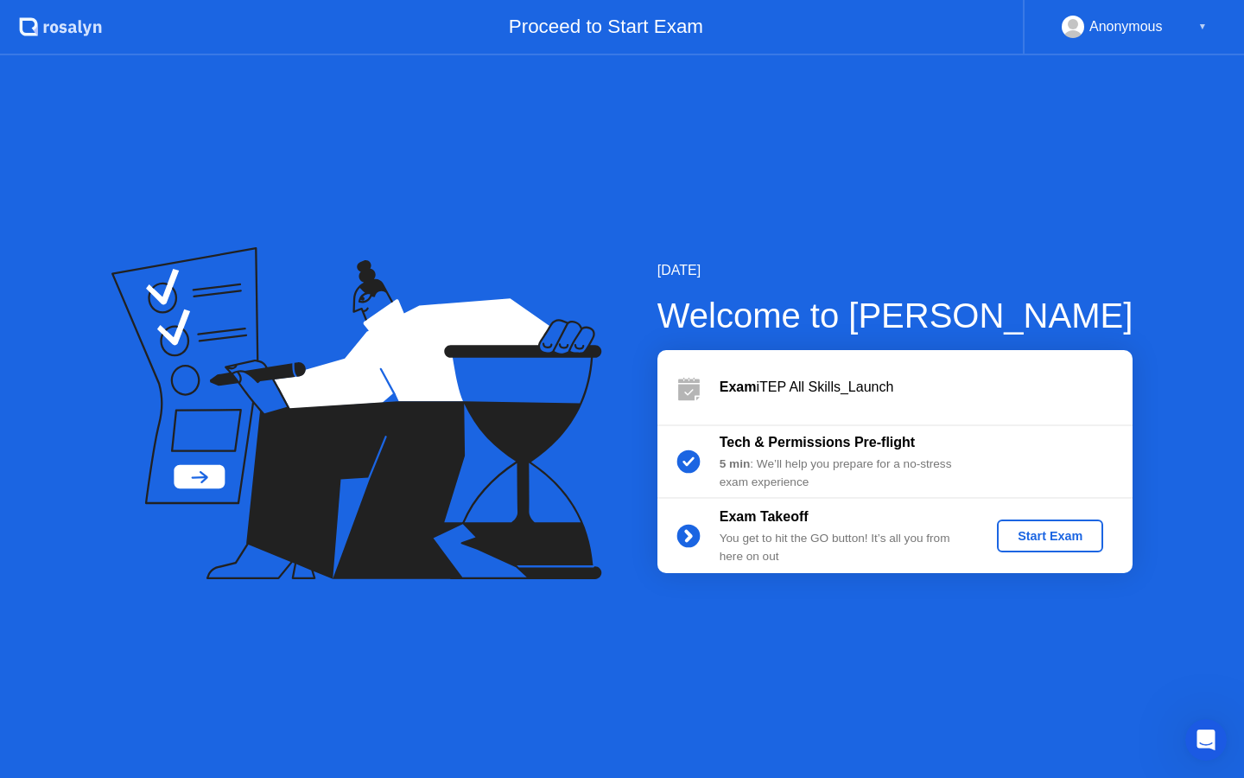
click at [1049, 537] on div "Start Exam" at bounding box center [1050, 536] width 92 height 14
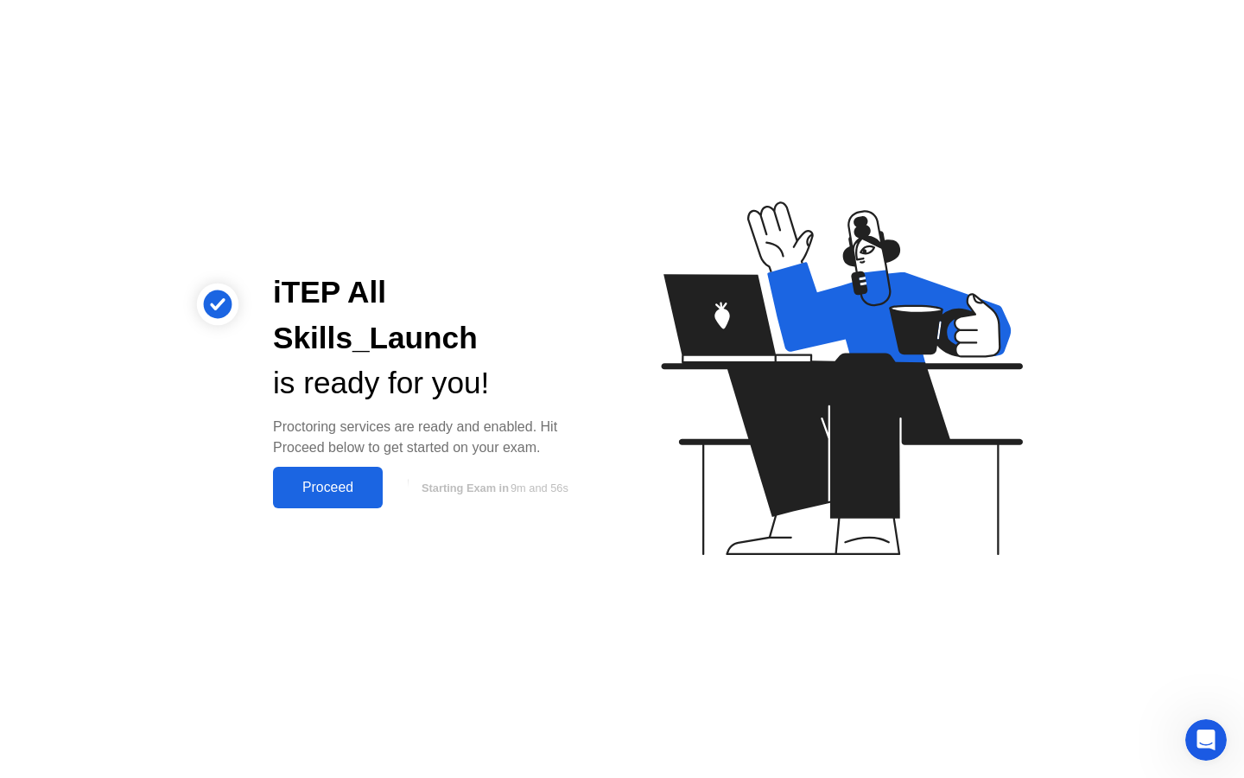
click at [336, 480] on div "Proceed" at bounding box center [327, 488] width 99 height 16
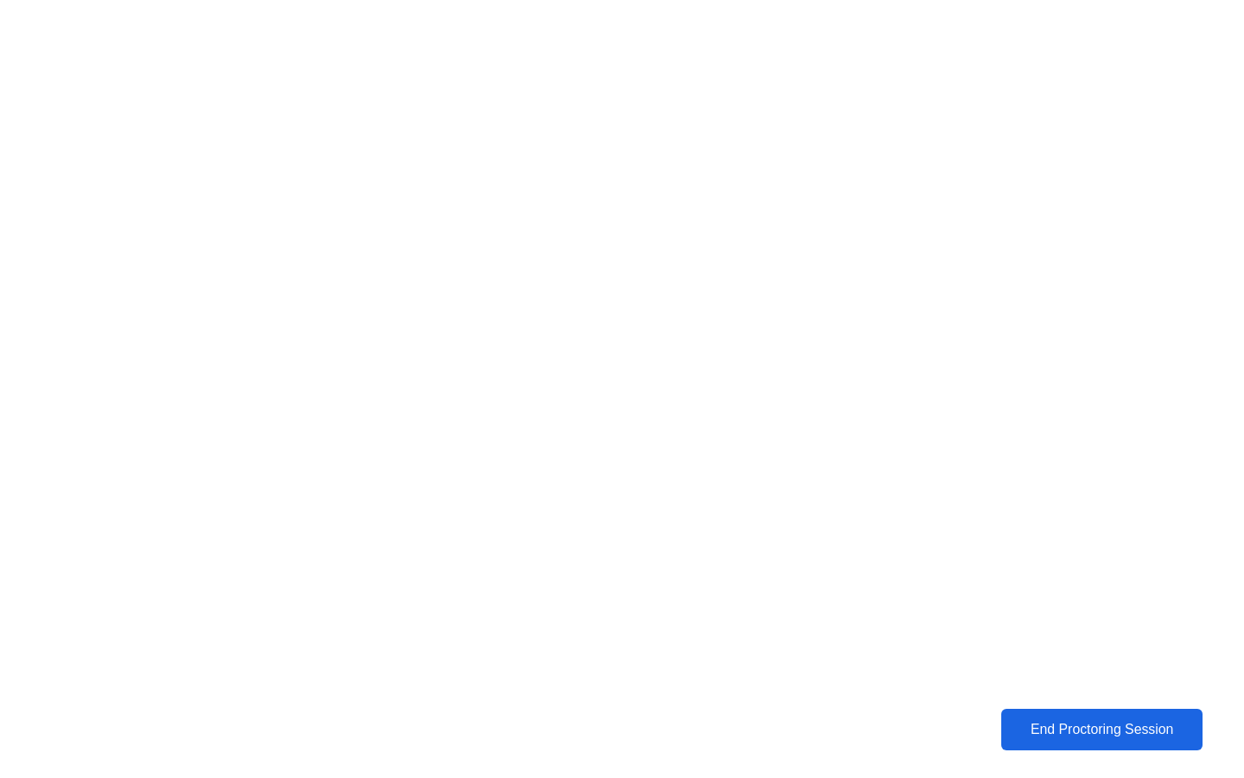
click at [1073, 730] on div "End Proctoring Session" at bounding box center [1102, 729] width 191 height 16
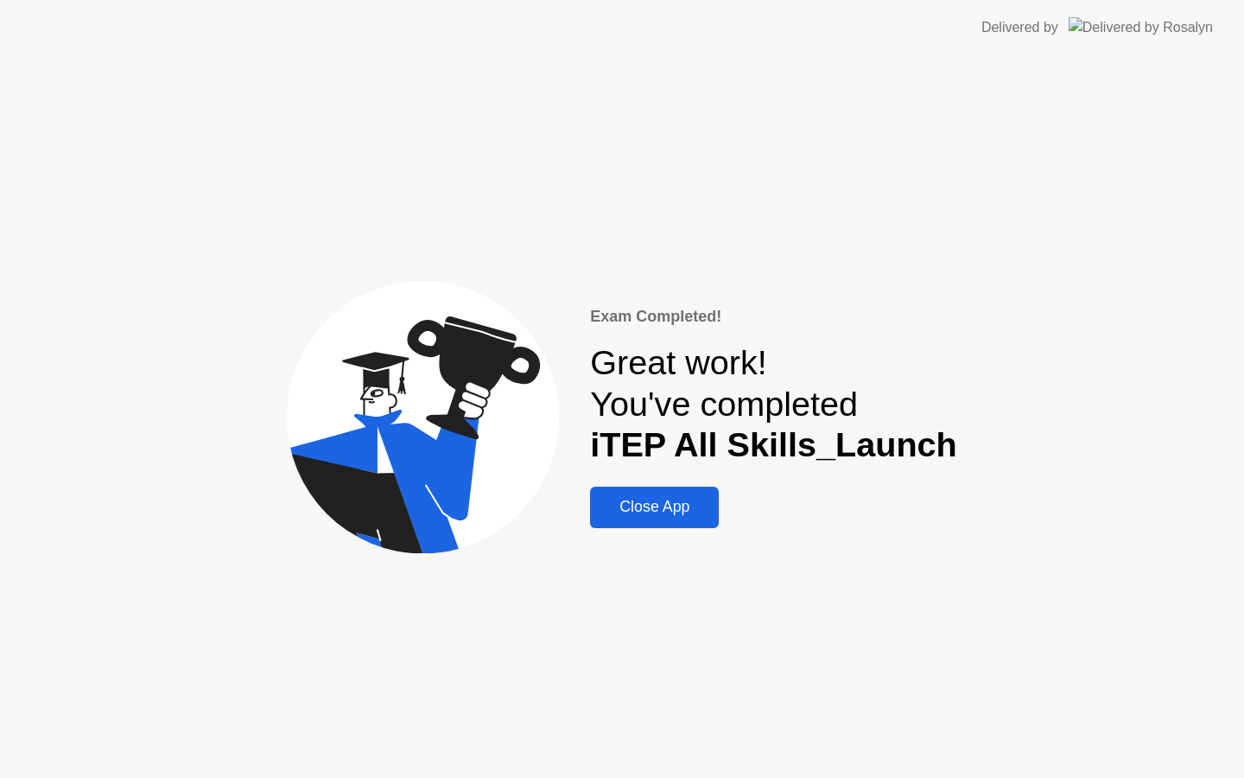
click at [664, 506] on div "Close App" at bounding box center [654, 507] width 118 height 18
